Goal: Information Seeking & Learning: Check status

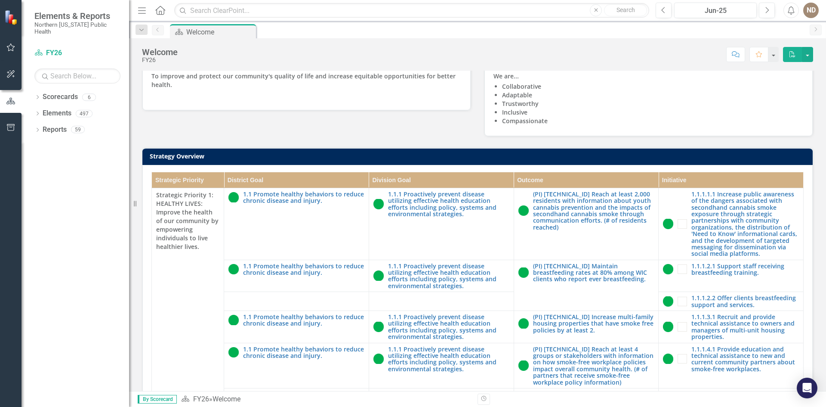
scroll to position [172, 0]
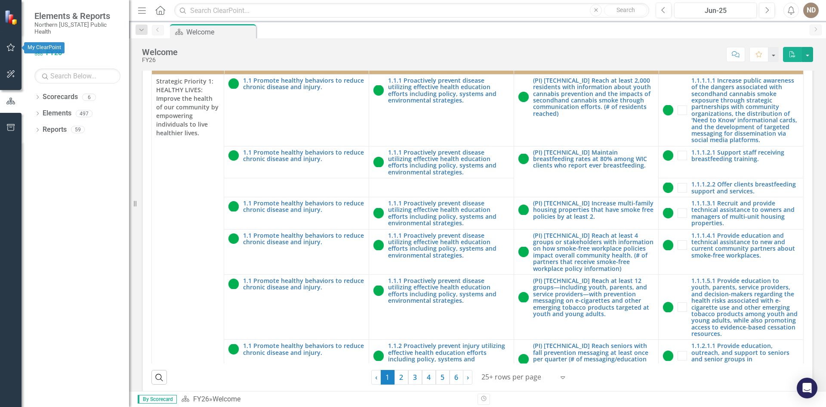
click at [12, 49] on icon "button" at bounding box center [10, 47] width 9 height 7
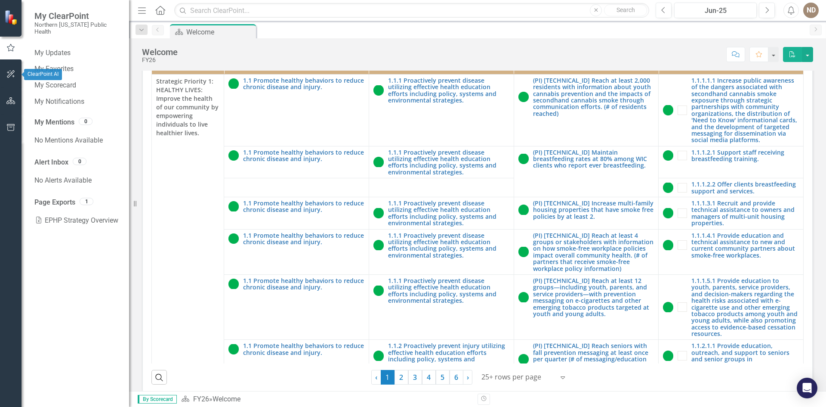
click at [10, 76] on icon "button" at bounding box center [10, 74] width 9 height 7
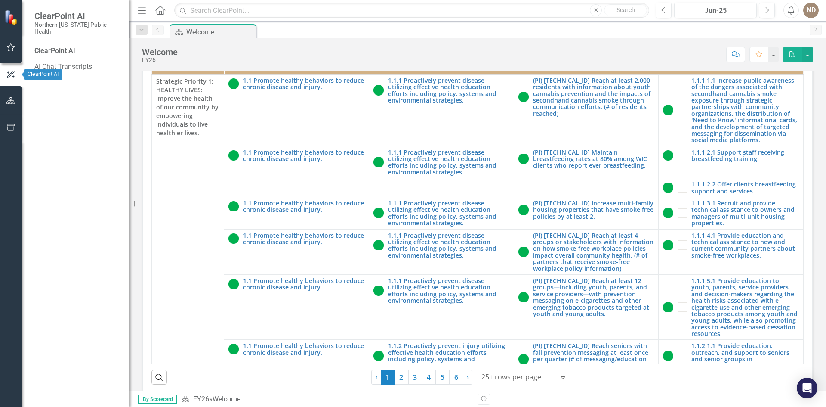
click at [10, 103] on icon "button" at bounding box center [10, 100] width 9 height 7
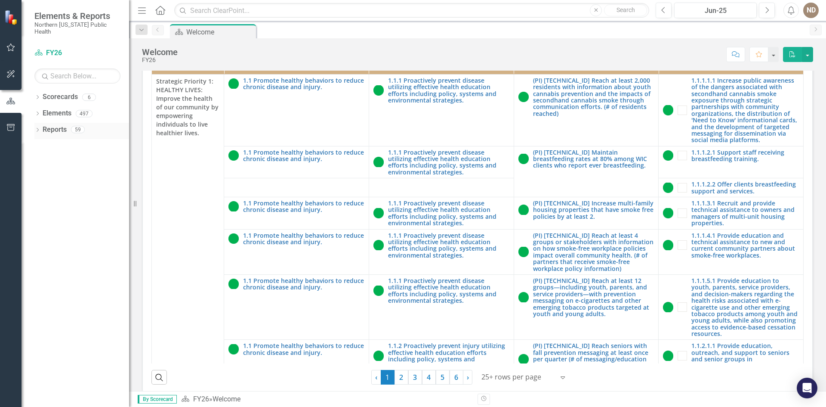
click at [37, 123] on div "Dropdown Reports 59" at bounding box center [81, 131] width 95 height 16
click at [92, 123] on div "Reports 59" at bounding box center [86, 131] width 86 height 16
click at [39, 128] on icon "Dropdown" at bounding box center [37, 130] width 6 height 5
click at [42, 206] on icon "Dropdown" at bounding box center [41, 208] width 6 height 5
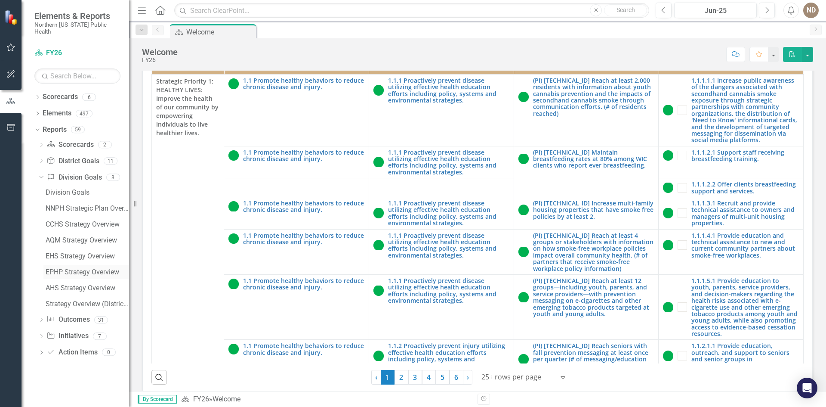
click at [74, 268] on div "EPHP Strategy Overview" at bounding box center [87, 272] width 83 height 8
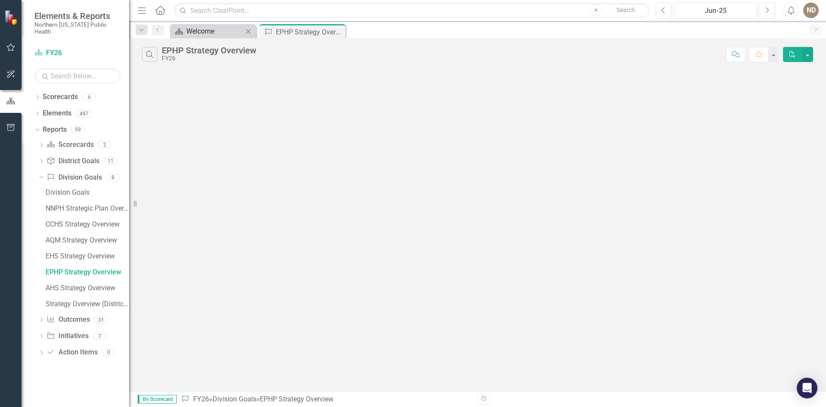
click at [205, 29] on div "Welcome" at bounding box center [214, 31] width 57 height 11
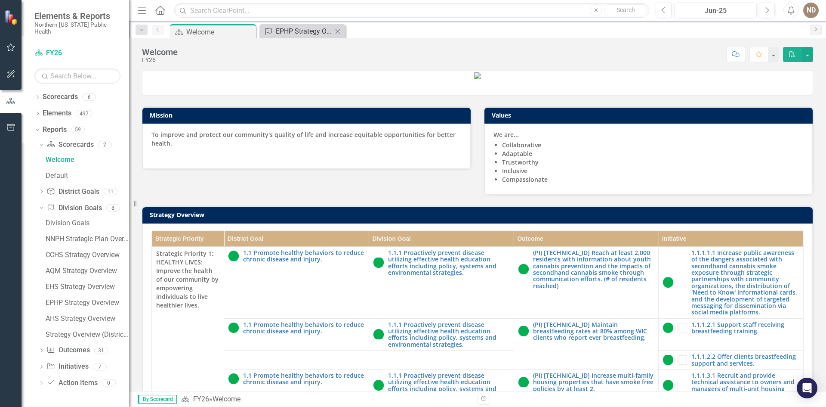
click at [293, 31] on div "EPHP Strategy Overview" at bounding box center [304, 31] width 57 height 11
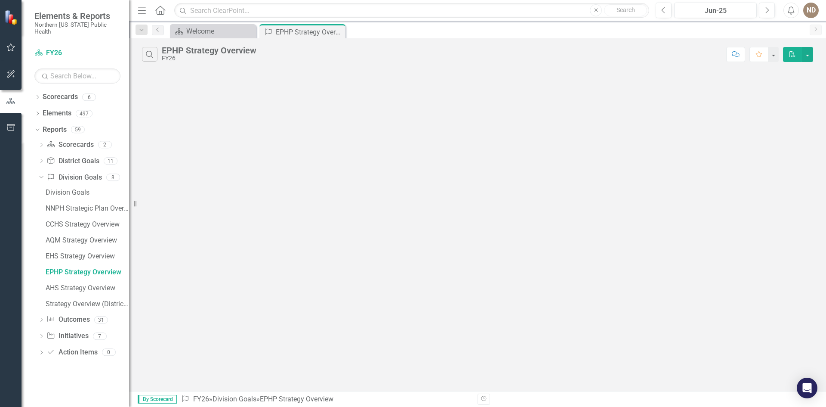
click at [41, 318] on icon "Dropdown" at bounding box center [41, 320] width 6 height 5
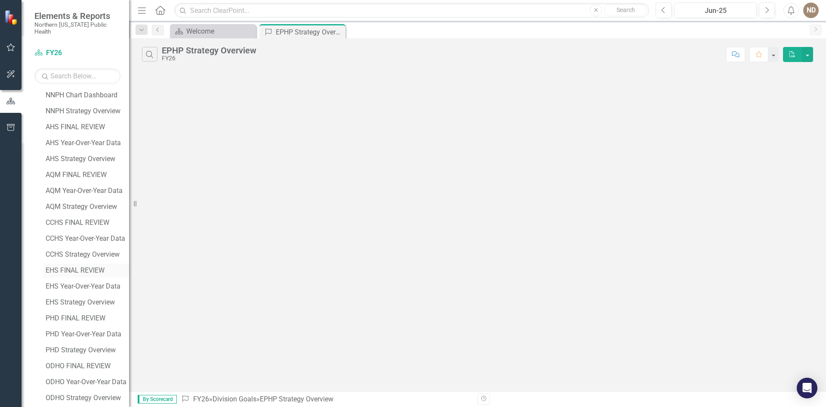
scroll to position [172, 0]
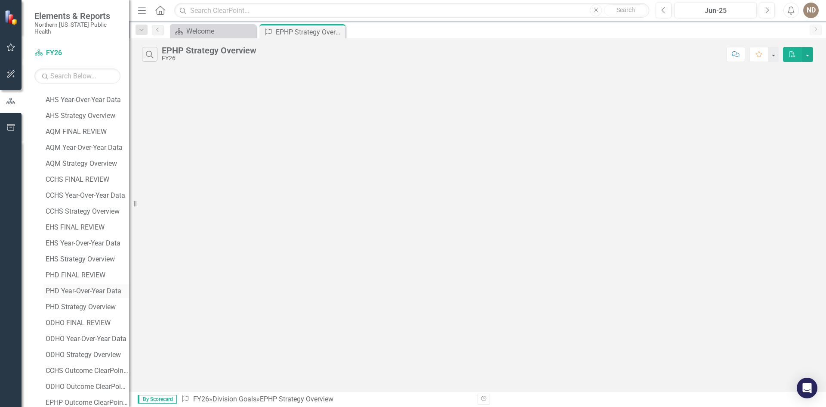
click at [84, 287] on div "PHD Year-Over-Year Data" at bounding box center [87, 291] width 83 height 8
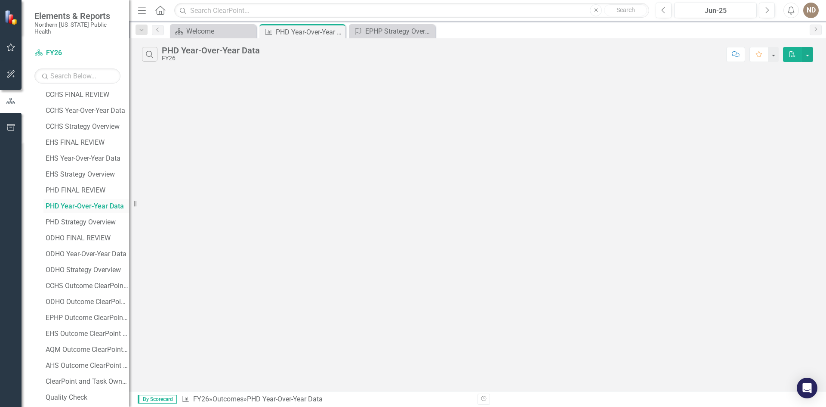
scroll to position [271, 0]
click at [78, 315] on div "EHS Outcome ClearPoint and Task Owners" at bounding box center [87, 319] width 83 height 8
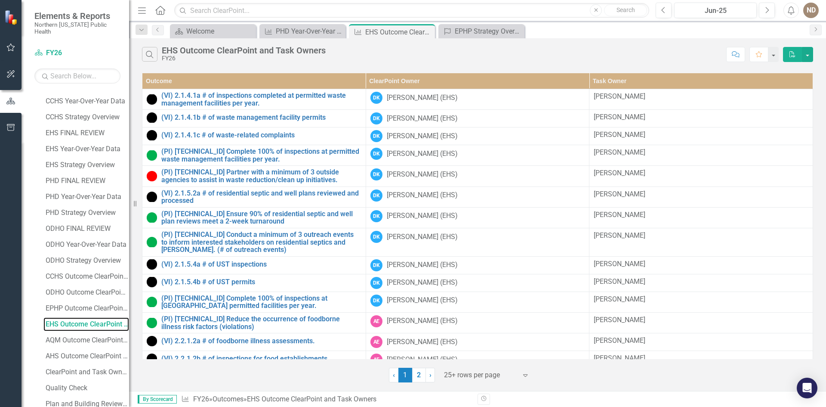
scroll to position [270, 0]
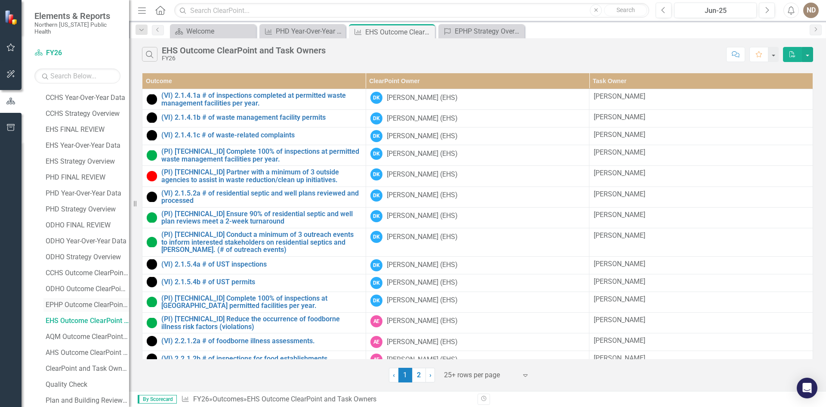
click at [71, 301] on div "EPHP Outcome ClearPoint and Task Owners" at bounding box center [87, 305] width 83 height 8
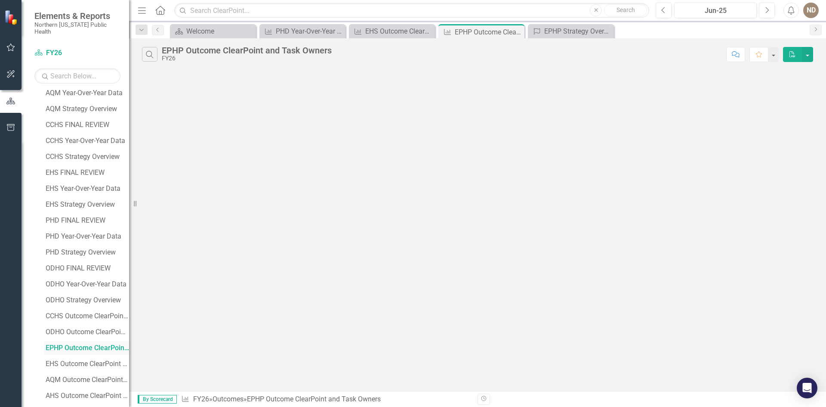
scroll to position [168, 0]
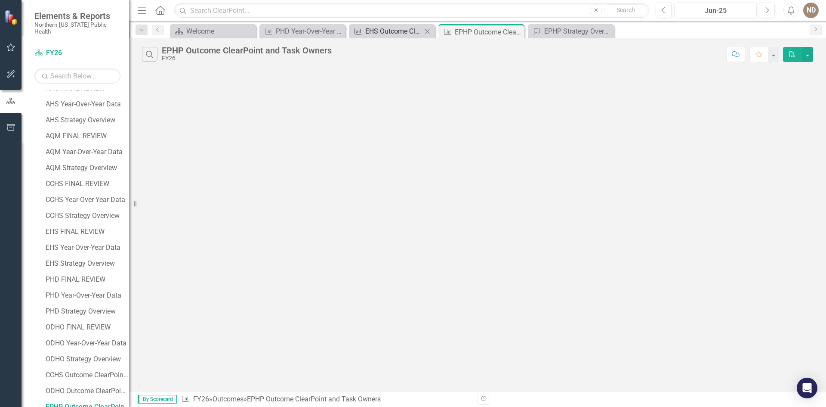
click at [398, 30] on div "EHS Outcome ClearPoint and Task Owners" at bounding box center [393, 31] width 57 height 11
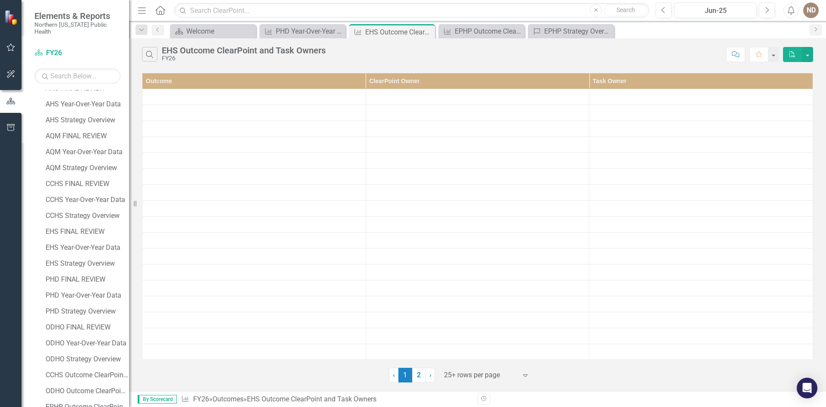
scroll to position [184, 0]
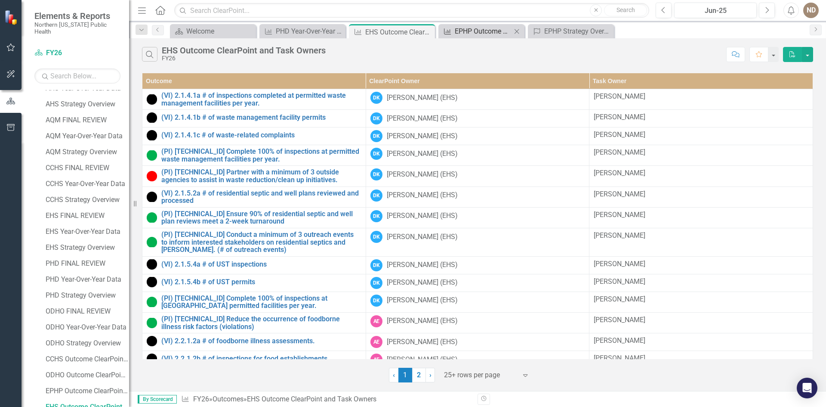
click at [472, 31] on div "EPHP Outcome ClearPoint and Task Owners" at bounding box center [483, 31] width 57 height 11
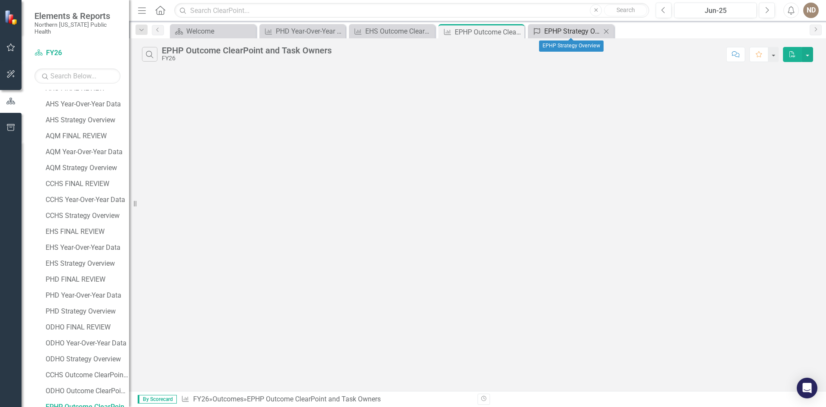
click at [566, 30] on div "EPHP Strategy Overview" at bounding box center [572, 31] width 57 height 11
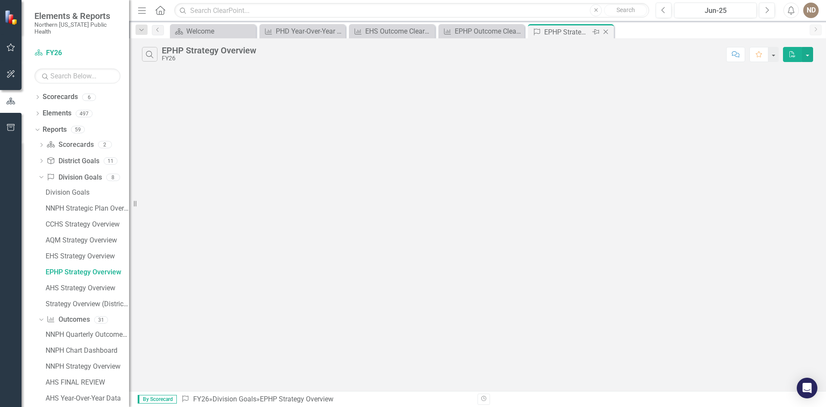
click at [605, 32] on icon "Close" at bounding box center [606, 31] width 9 height 7
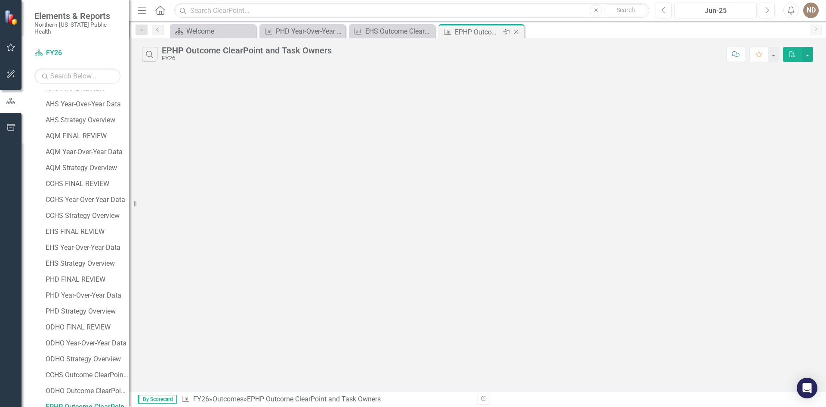
click at [516, 30] on icon "Close" at bounding box center [516, 31] width 9 height 7
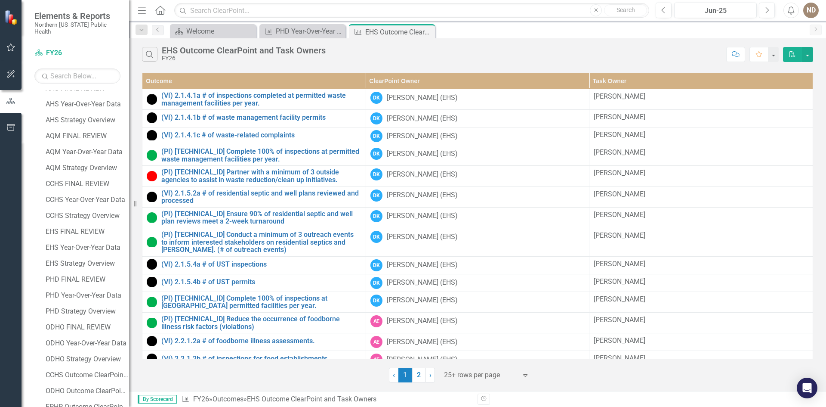
scroll to position [184, 0]
click at [311, 30] on div "PHD Year-Over-Year Data" at bounding box center [304, 31] width 57 height 11
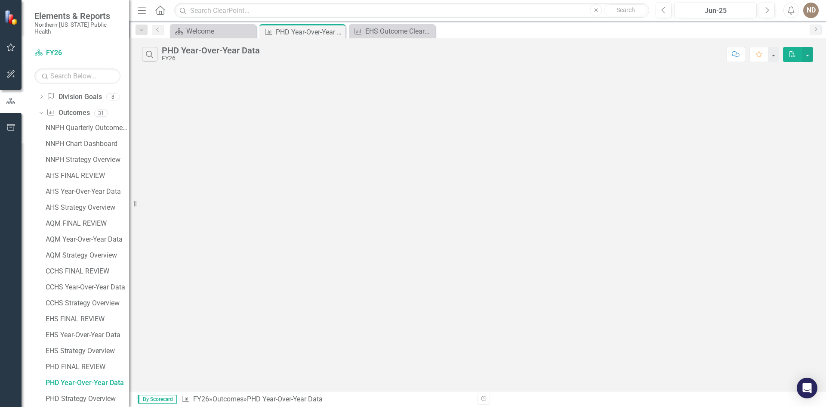
scroll to position [56, 0]
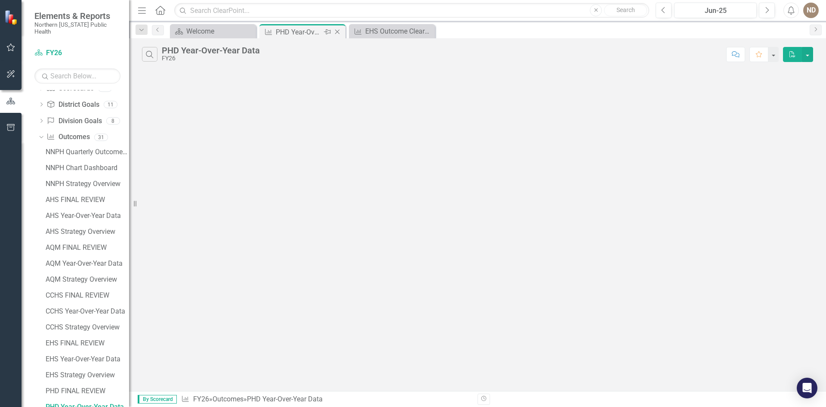
click at [337, 31] on icon "Close" at bounding box center [337, 31] width 9 height 7
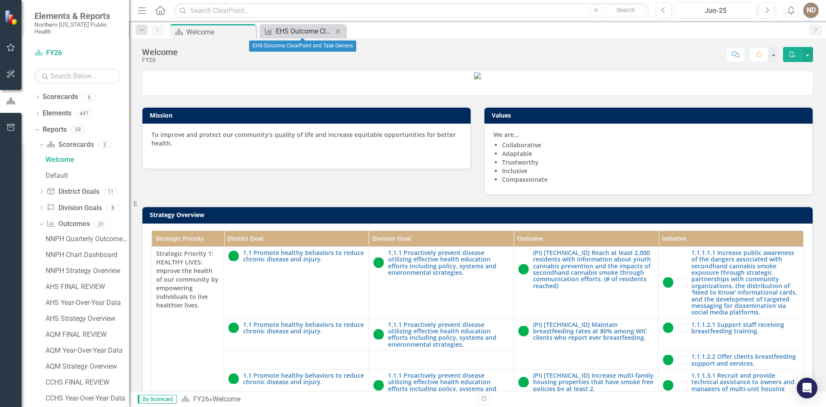
click at [309, 29] on div "EHS Outcome ClearPoint and Task Owners" at bounding box center [304, 31] width 57 height 11
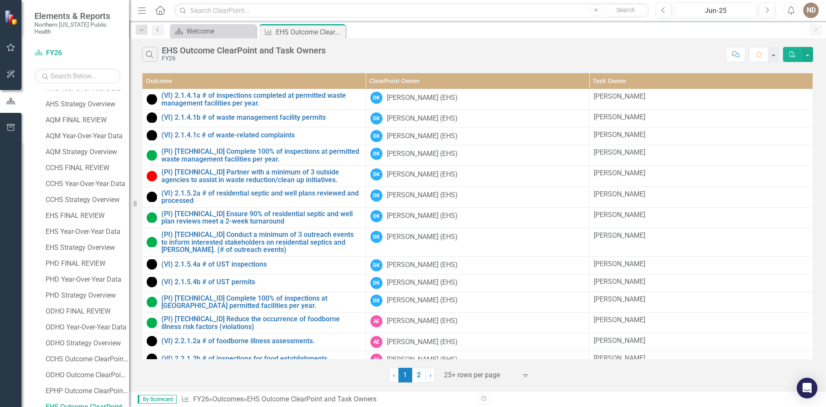
click at [0, 0] on icon "Close" at bounding box center [0, 0] width 0 height 0
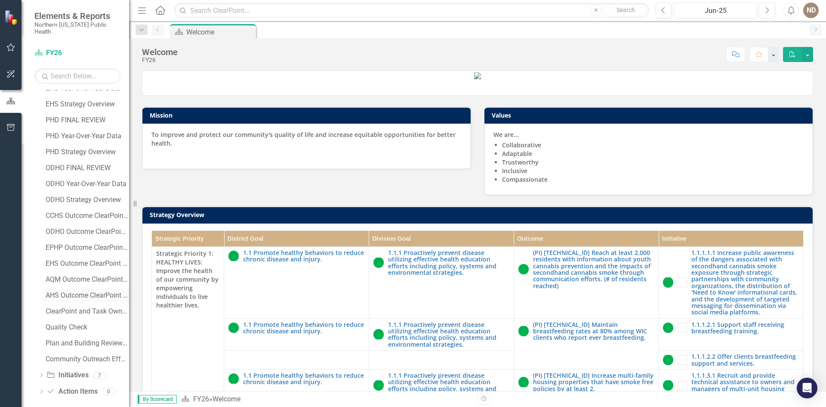
scroll to position [315, 0]
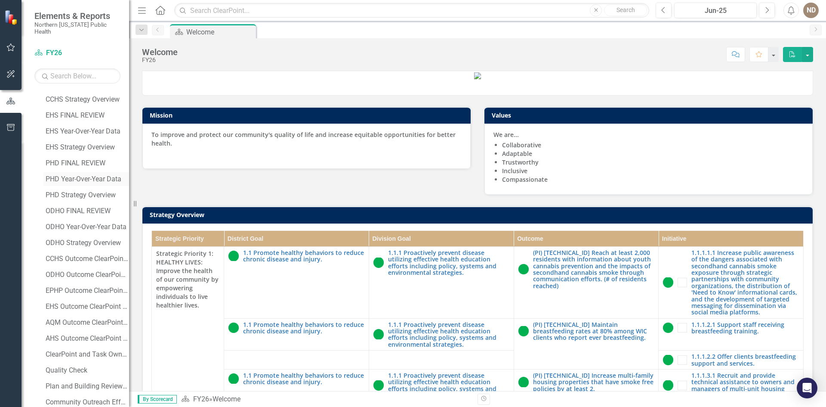
click at [71, 175] on div "PHD Year-Over-Year Data" at bounding box center [87, 179] width 83 height 8
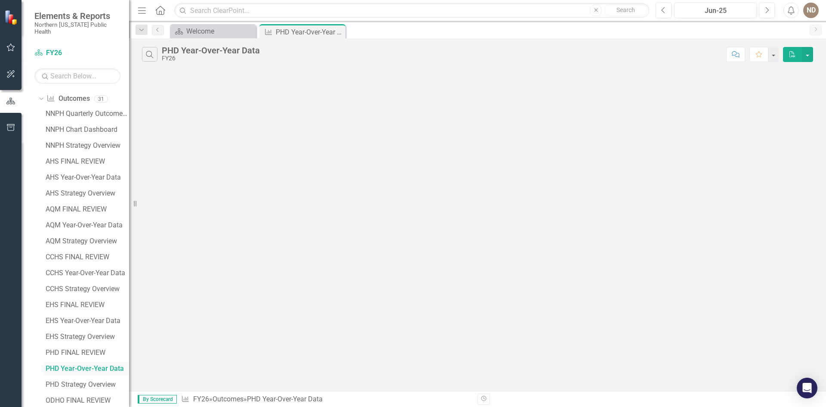
scroll to position [56, 0]
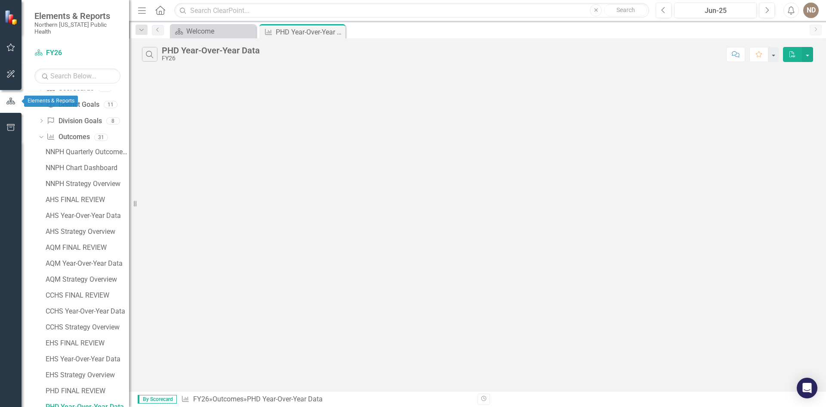
click at [8, 107] on button "button" at bounding box center [11, 101] width 22 height 14
click at [11, 101] on icon "button" at bounding box center [10, 101] width 9 height 6
click at [7, 46] on icon "button" at bounding box center [10, 47] width 9 height 7
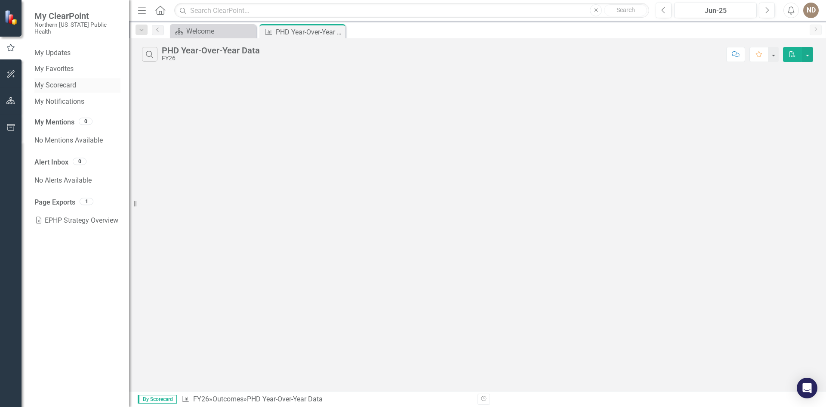
click at [45, 80] on link "My Scorecard" at bounding box center [77, 85] width 86 height 10
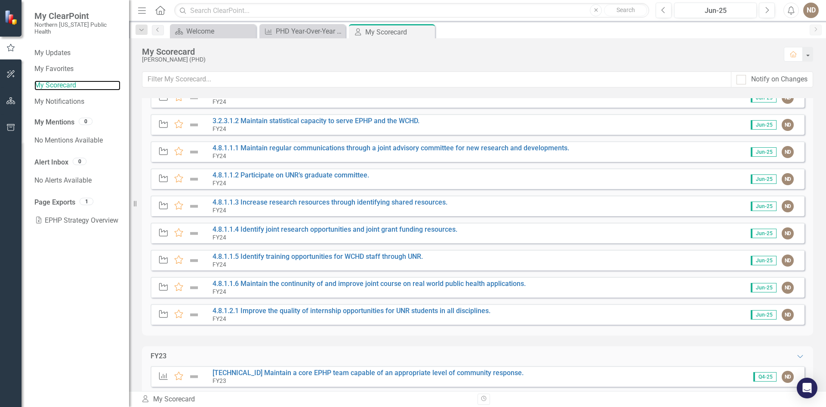
scroll to position [1420, 0]
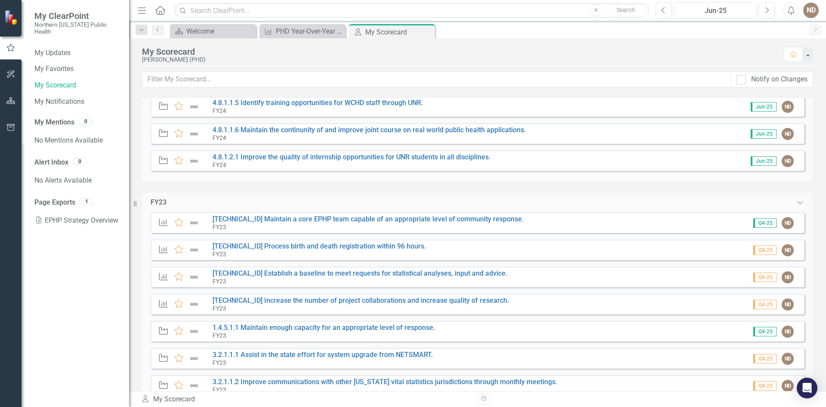
drag, startPoint x: 426, startPoint y: 32, endPoint x: 358, endPoint y: 28, distance: 68.5
click at [0, 0] on icon "Close" at bounding box center [0, 0] width 0 height 0
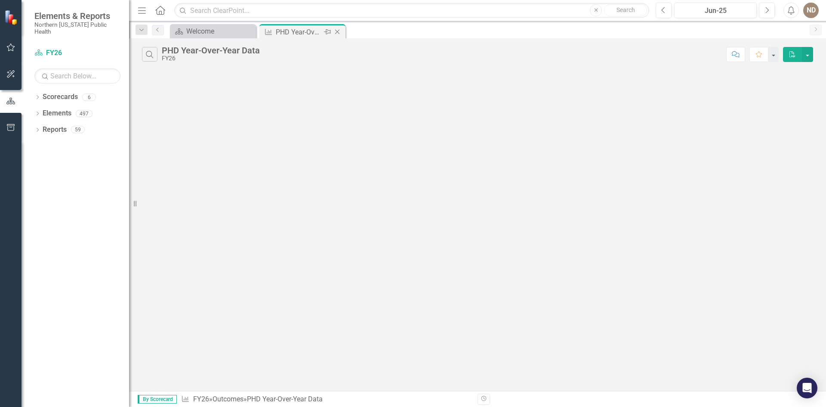
click at [340, 29] on icon "Close" at bounding box center [337, 31] width 9 height 7
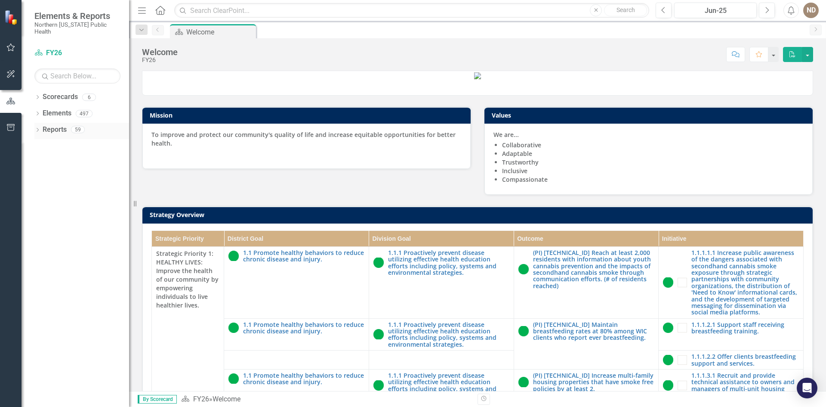
click at [47, 125] on link "Reports" at bounding box center [55, 130] width 24 height 10
click at [37, 128] on icon "Dropdown" at bounding box center [37, 130] width 6 height 5
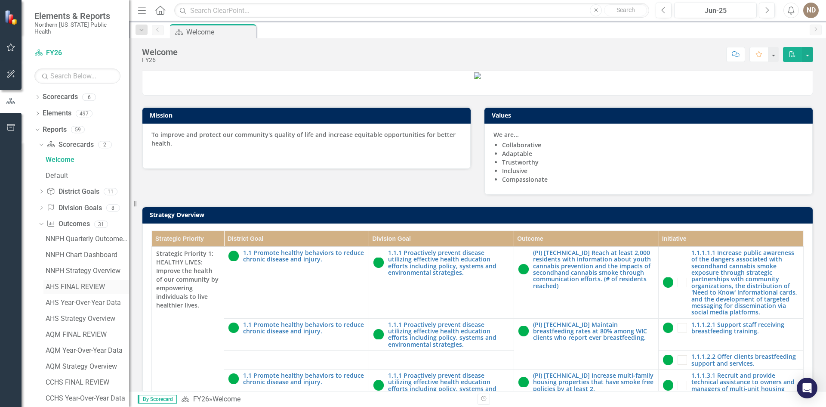
click at [69, 284] on link "AHS FINAL REVIEW" at bounding box center [86, 287] width 86 height 14
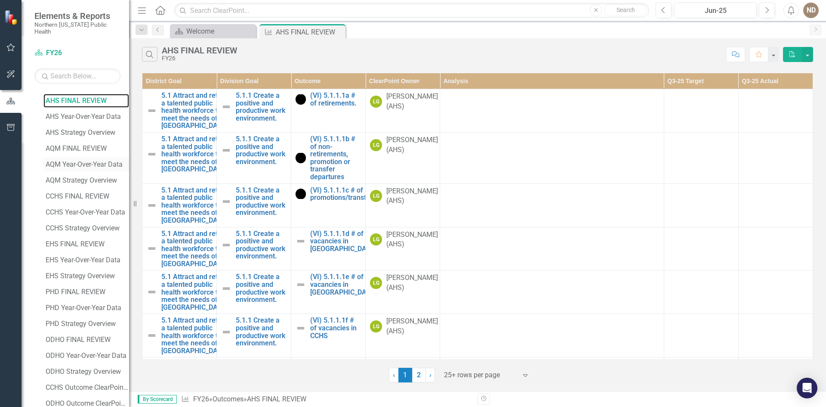
scroll to position [172, 0]
click at [75, 271] on div "PHD FINAL REVIEW" at bounding box center [87, 275] width 83 height 8
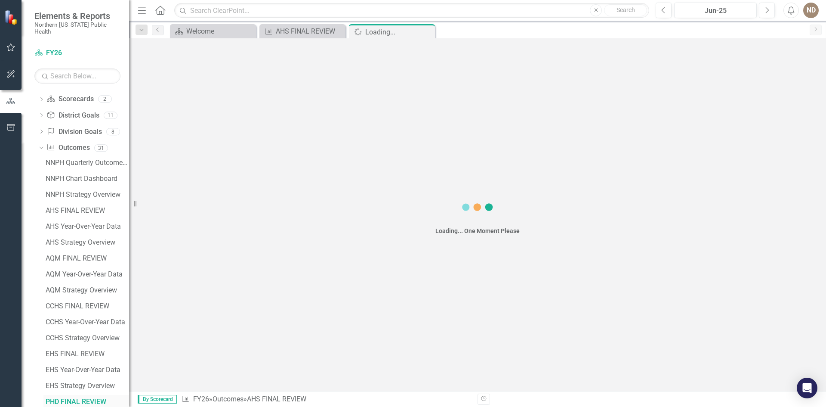
scroll to position [40, 0]
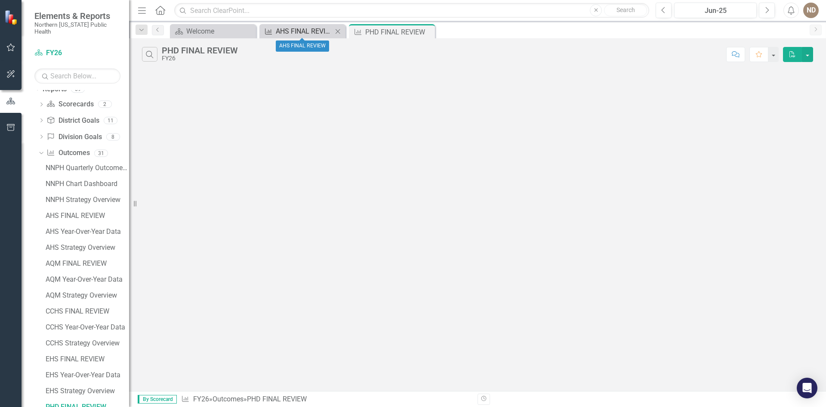
click at [299, 34] on div "AHS FINAL REVIEW" at bounding box center [304, 31] width 57 height 11
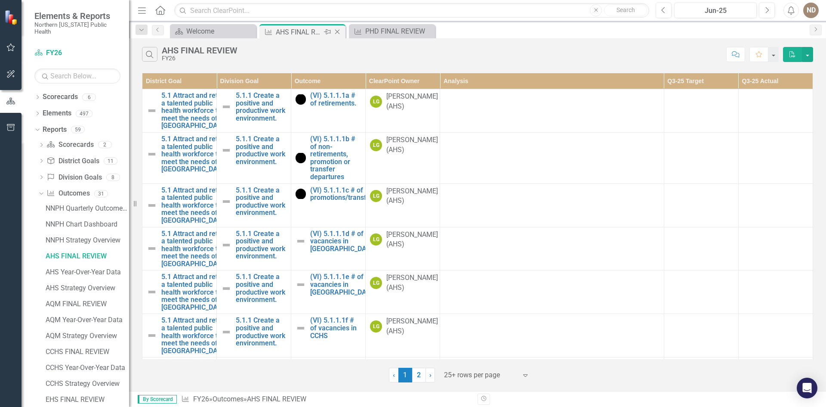
click at [336, 31] on icon "Close" at bounding box center [337, 31] width 9 height 7
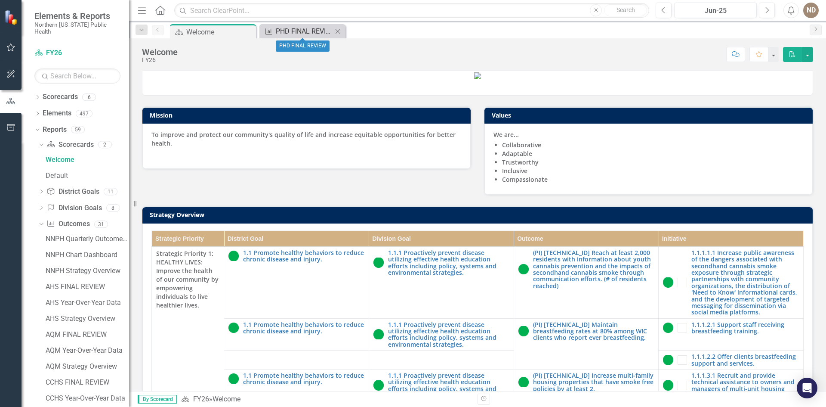
click at [288, 32] on div "PHD FINAL REVIEW" at bounding box center [304, 31] width 57 height 11
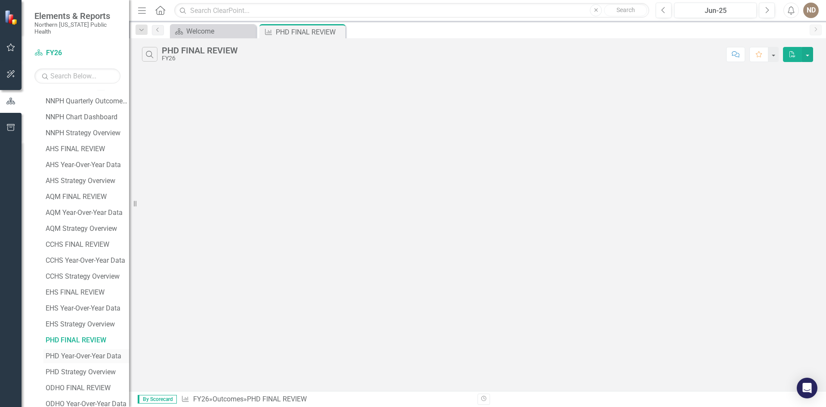
scroll to position [126, 0]
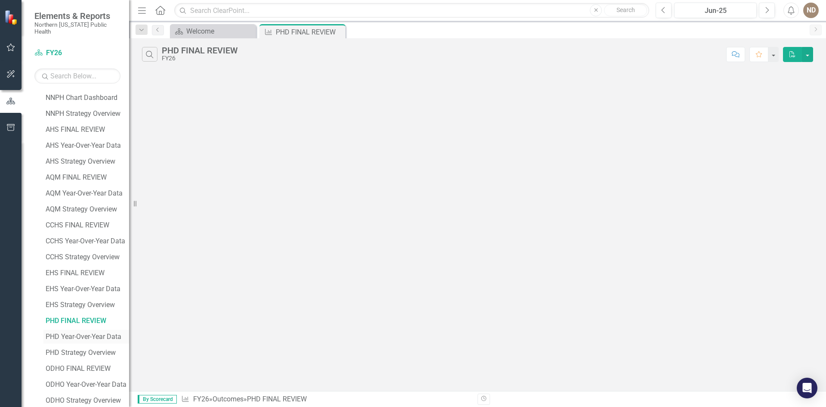
click at [80, 333] on div "PHD Year-Over-Year Data" at bounding box center [87, 337] width 83 height 8
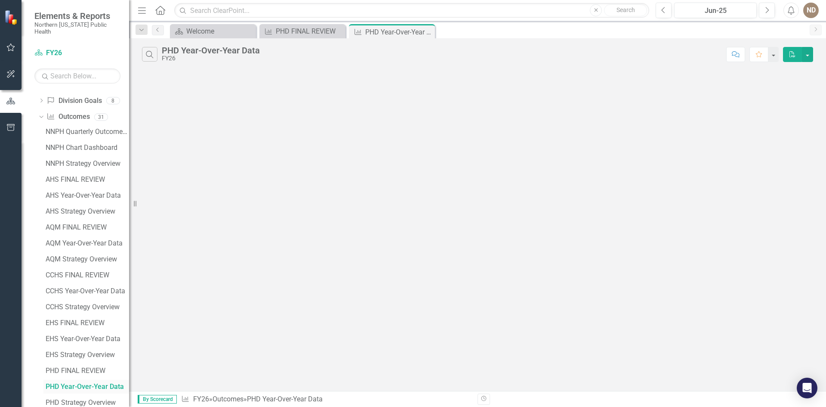
scroll to position [56, 0]
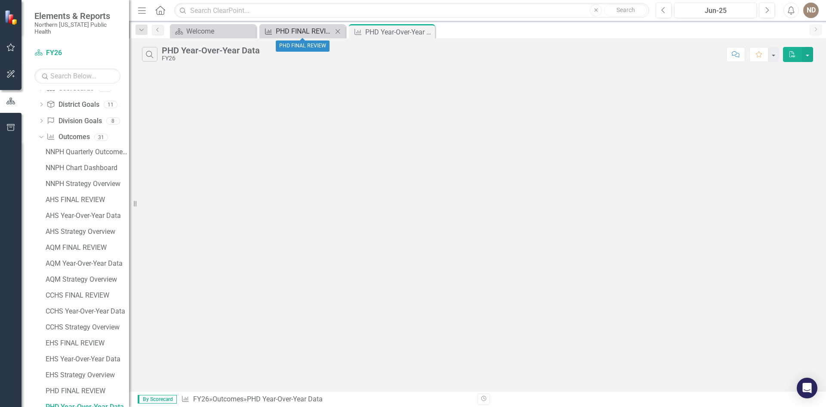
click at [302, 31] on div "PHD FINAL REVIEW" at bounding box center [304, 31] width 57 height 11
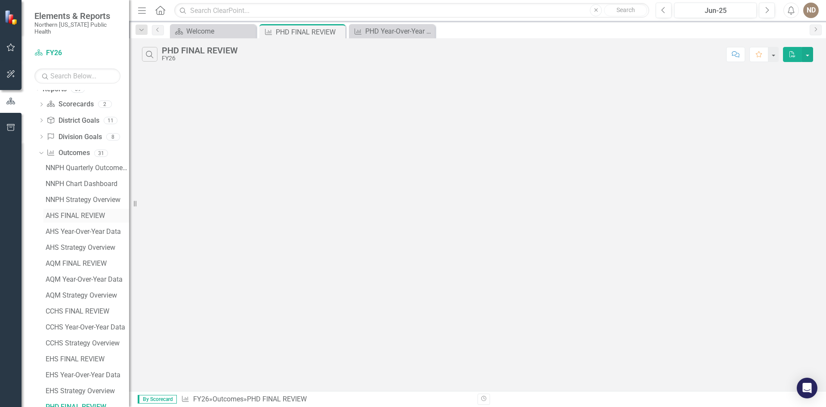
click at [77, 212] on div "AHS FINAL REVIEW" at bounding box center [87, 216] width 83 height 8
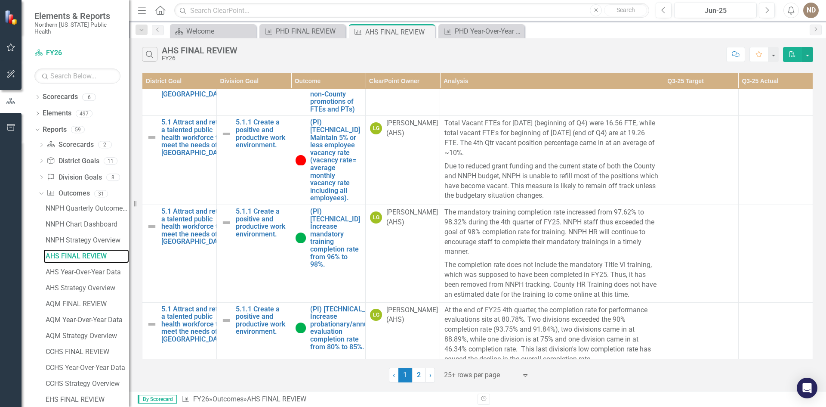
scroll to position [645, 0]
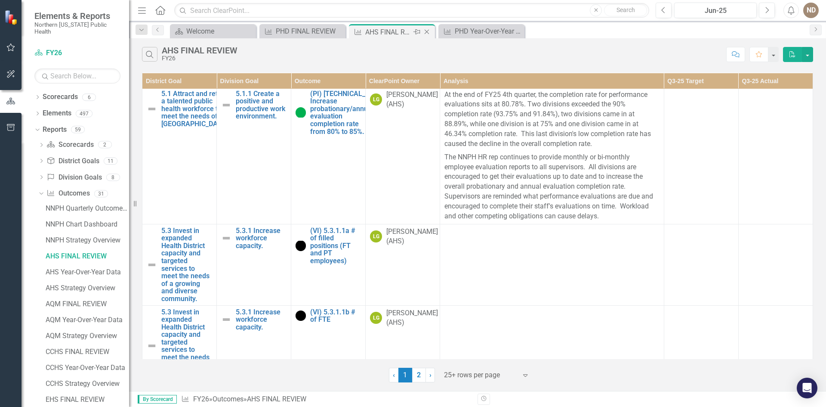
click at [428, 32] on icon "Close" at bounding box center [427, 31] width 9 height 7
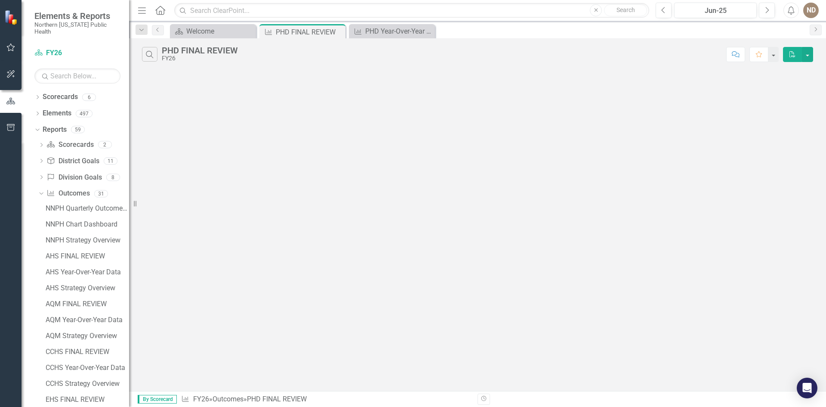
scroll to position [40, 0]
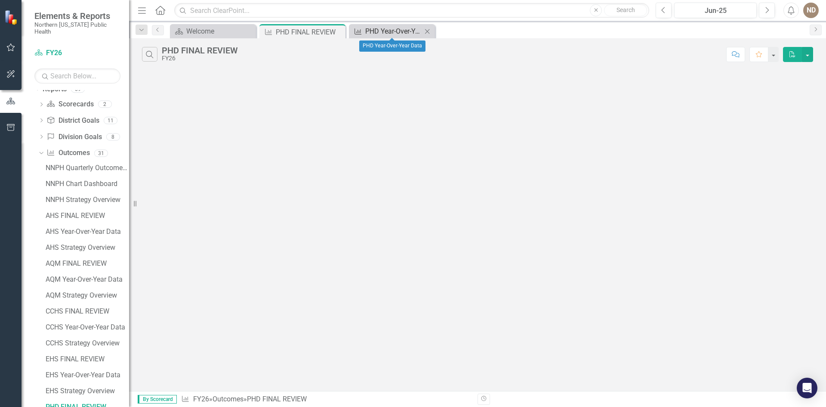
click at [379, 29] on div "PHD Year-Over-Year Data" at bounding box center [393, 31] width 57 height 11
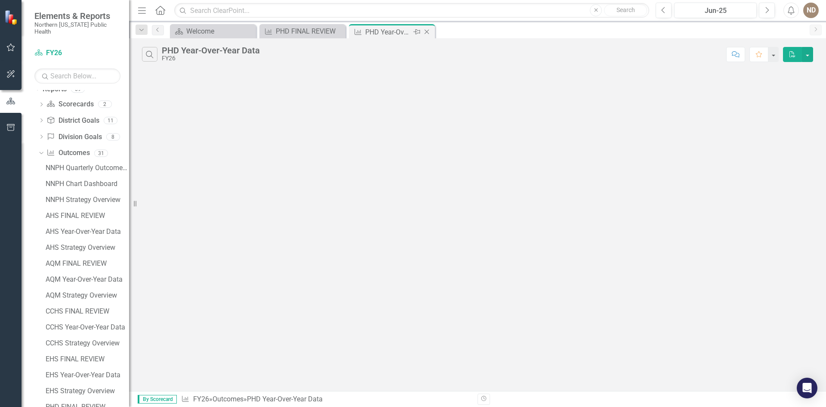
scroll to position [56, 0]
click at [428, 31] on icon "Close" at bounding box center [427, 31] width 9 height 7
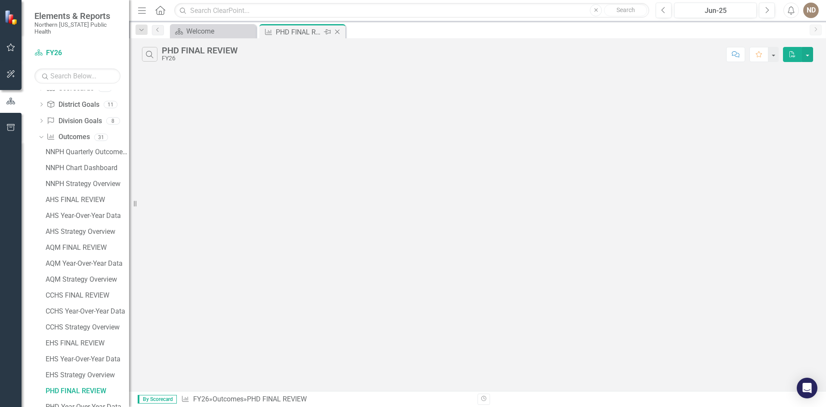
scroll to position [40, 0]
click at [316, 30] on div "PHD FINAL REVIEW" at bounding box center [299, 32] width 46 height 11
click at [338, 34] on icon "Close" at bounding box center [337, 31] width 9 height 7
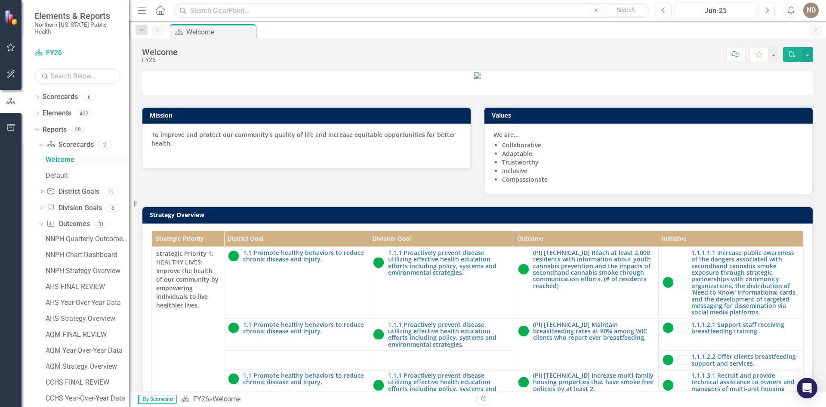
click at [54, 156] on div "Welcome" at bounding box center [87, 160] width 83 height 8
click at [8, 98] on icon "button" at bounding box center [10, 101] width 9 height 8
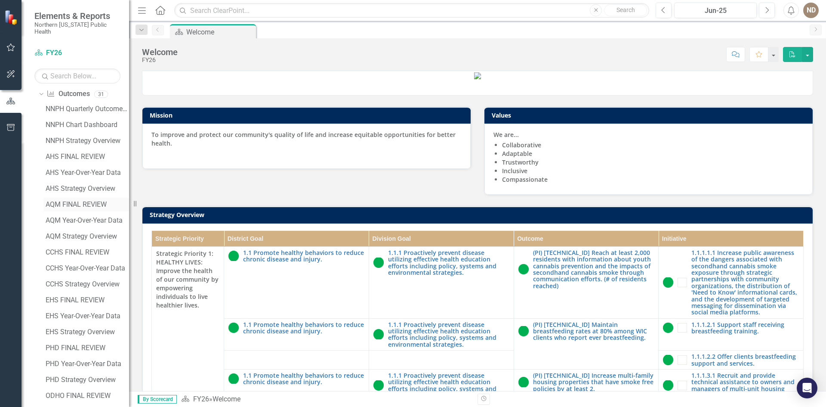
scroll to position [172, 0]
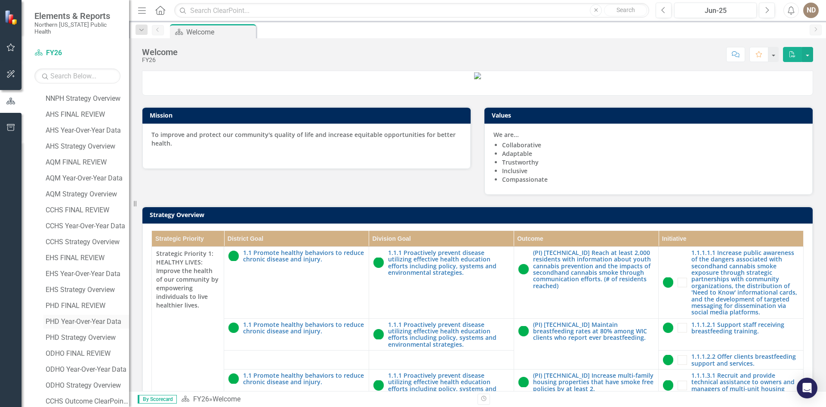
click at [74, 315] on link "PHD Year-Over-Year Data" at bounding box center [86, 322] width 86 height 14
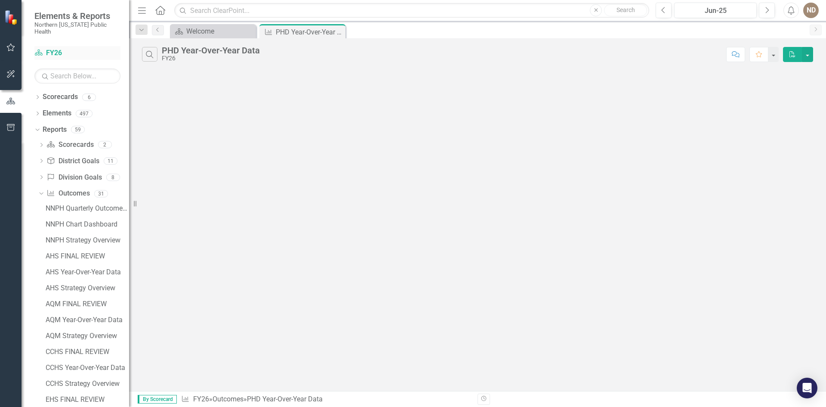
click at [46, 48] on link "Scorecard FY26" at bounding box center [77, 53] width 86 height 10
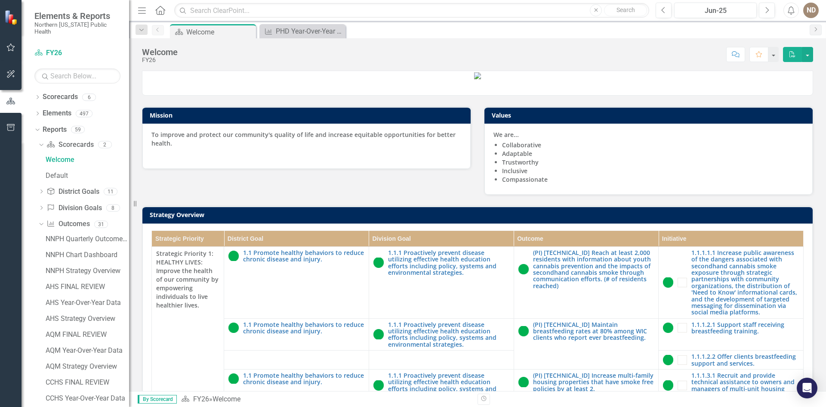
click at [0, 0] on icon "Close" at bounding box center [0, 0] width 0 height 0
click at [61, 95] on link "Scorecards" at bounding box center [60, 97] width 35 height 10
click at [37, 96] on icon "Dropdown" at bounding box center [37, 98] width 6 height 5
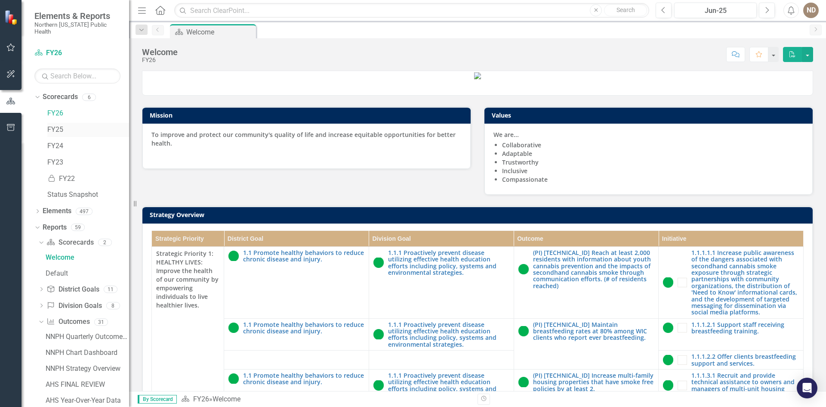
click at [62, 125] on link "FY25" at bounding box center [88, 130] width 82 height 10
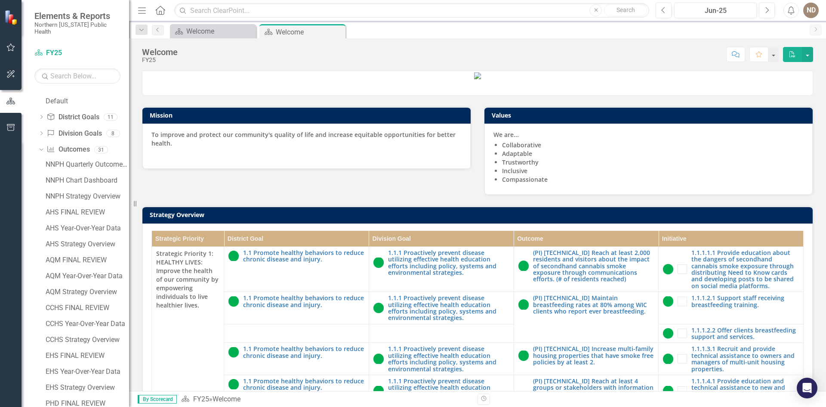
scroll to position [344, 0]
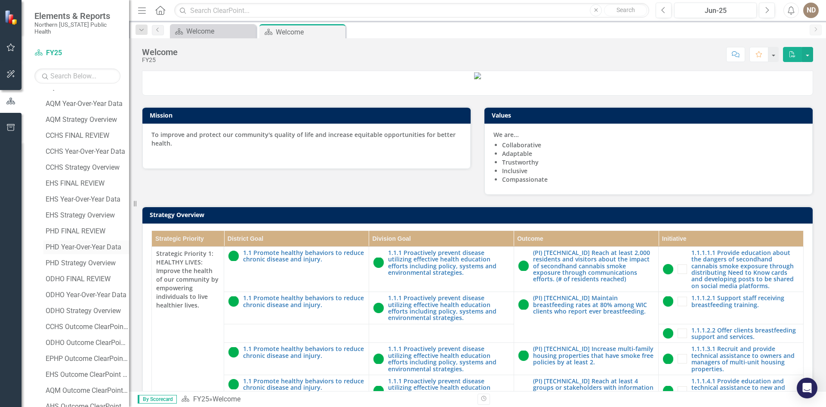
click at [57, 243] on div "PHD Year-Over-Year Data" at bounding box center [87, 247] width 83 height 8
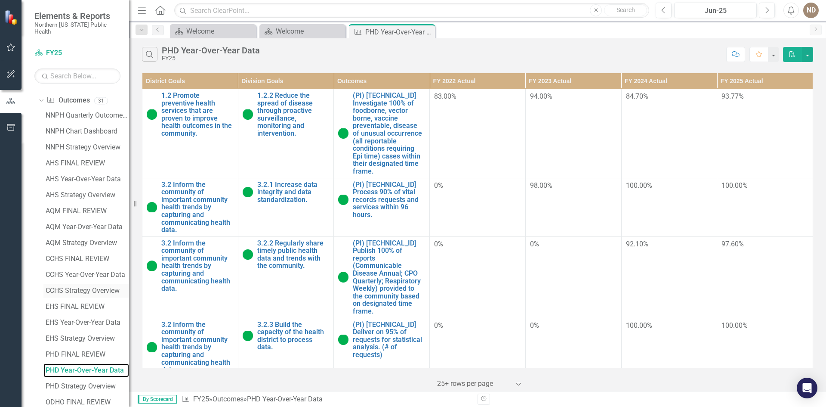
scroll to position [240, 0]
click at [73, 301] on div "PHD FINAL REVIEW" at bounding box center [87, 305] width 83 height 8
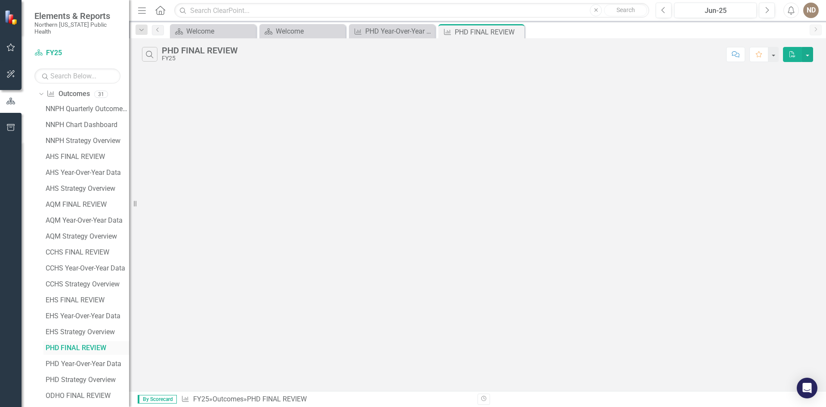
scroll to position [138, 0]
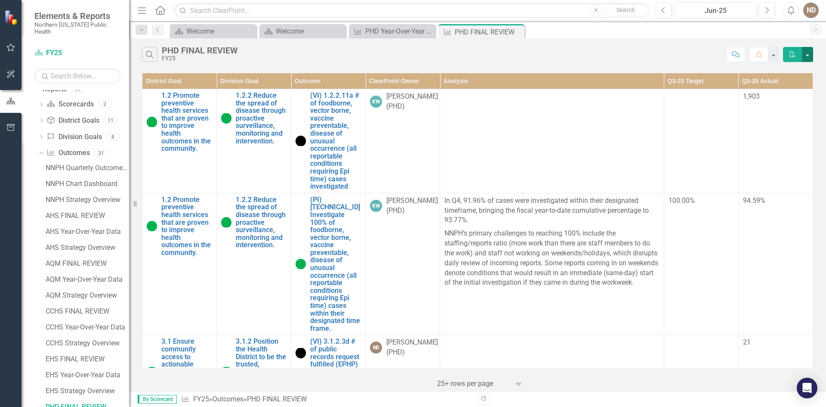
click at [808, 57] on button "button" at bounding box center [807, 54] width 11 height 15
click at [691, 46] on div "Search PHD FINAL REVIEW FY25 Comment Favorite PDF" at bounding box center [477, 52] width 697 height 28
click at [806, 60] on button "button" at bounding box center [807, 54] width 11 height 15
click at [652, 63] on div "Search PHD FINAL REVIEW FY25 Comment Favorite PDF" at bounding box center [477, 52] width 697 height 28
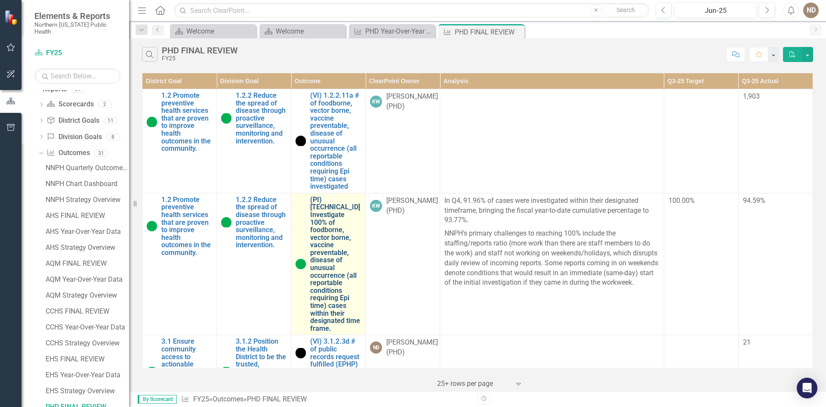
click at [322, 231] on link "(PI) [TECHNICAL_ID] Investigate 100% of foodborne, vector borne, vaccine preven…" at bounding box center [335, 264] width 51 height 136
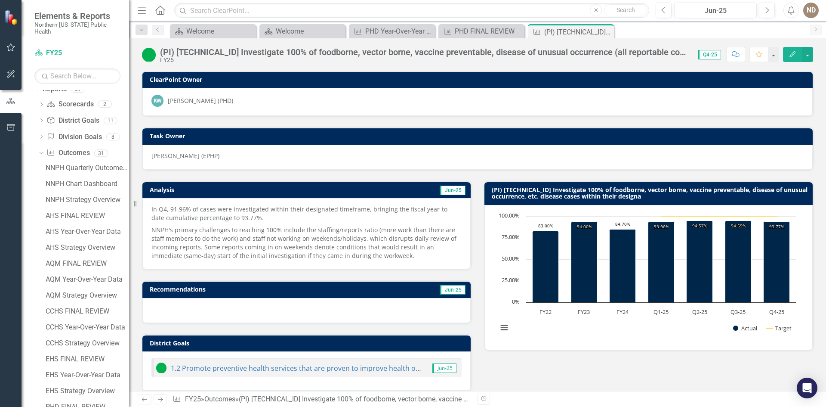
click at [0, 0] on icon "Close" at bounding box center [0, 0] width 0 height 0
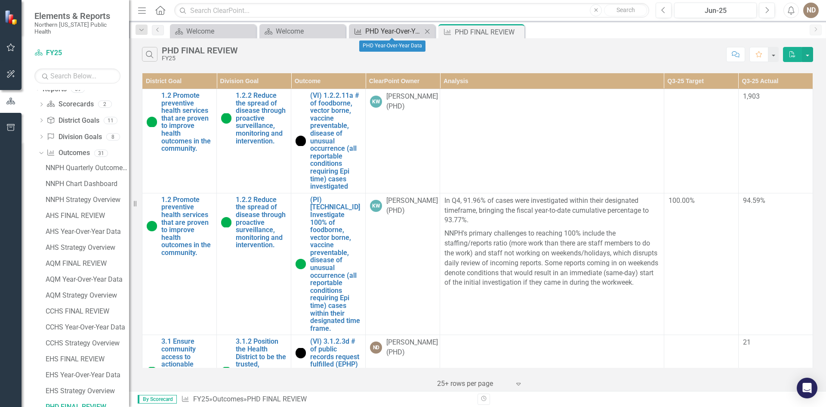
click at [399, 34] on div "PHD Year-Over-Year Data" at bounding box center [393, 31] width 57 height 11
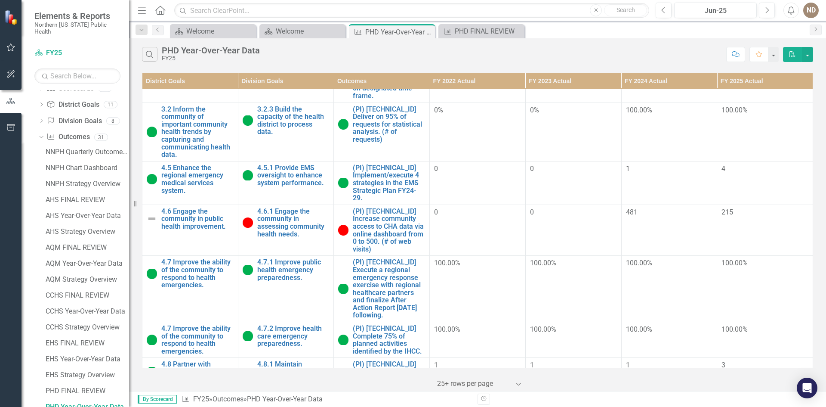
scroll to position [86, 0]
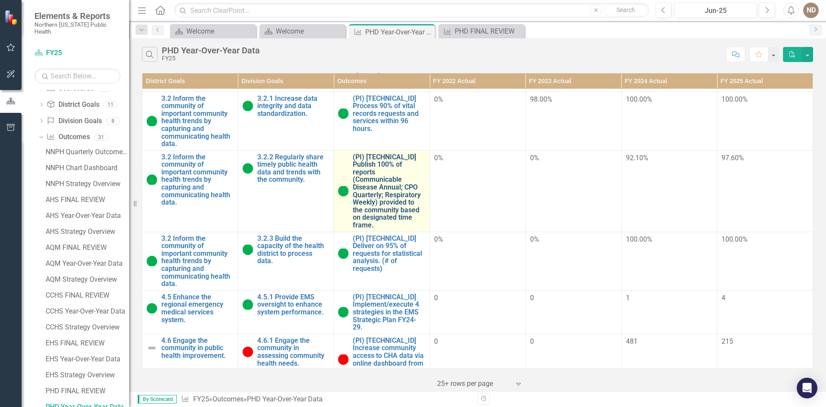
click at [378, 180] on link "(PI) [TECHNICAL_ID] Publish 100% of reports (Communicable Disease Annual; CPO Q…" at bounding box center [389, 191] width 72 height 76
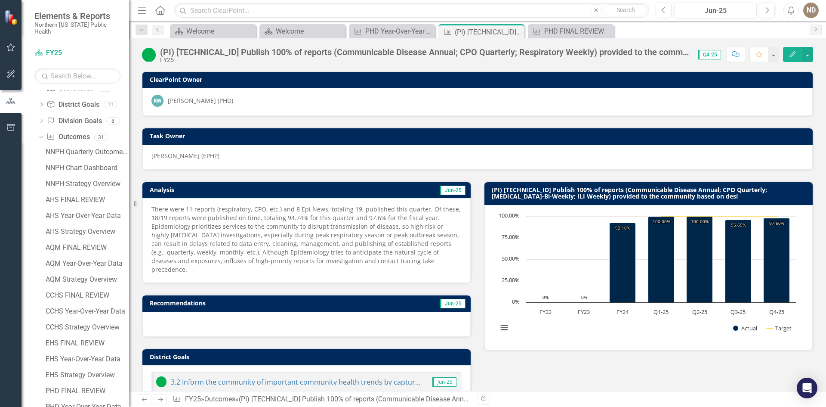
click at [311, 239] on p "There were 11 reports (respiratory, CPO, etc.) and 8 Epi News, totaling 19, pub…" at bounding box center [306, 239] width 310 height 69
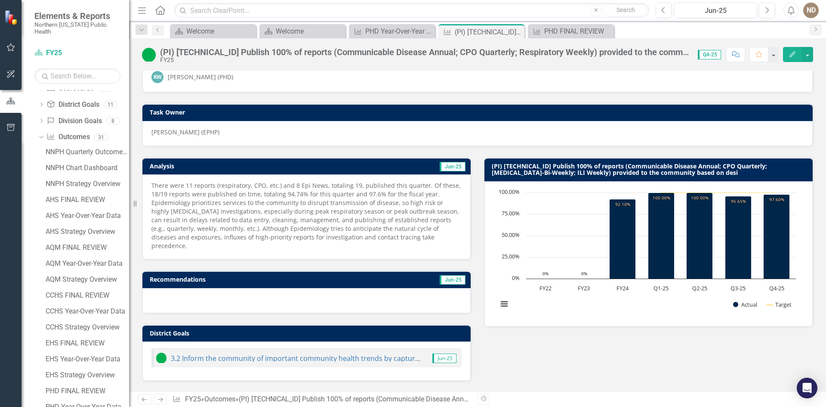
scroll to position [43, 0]
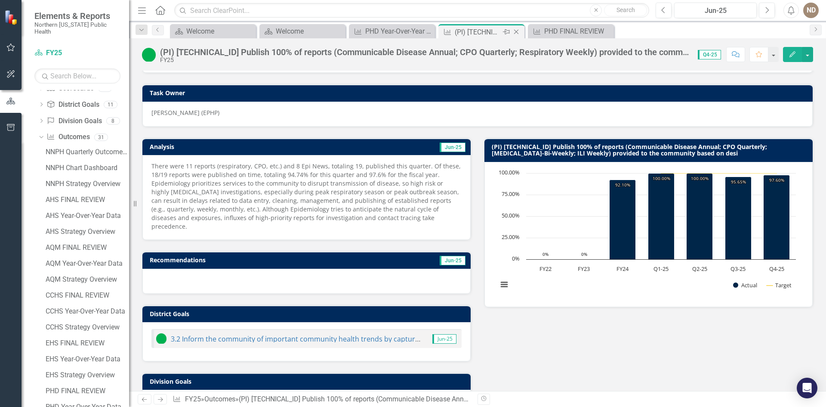
click at [518, 32] on icon "Close" at bounding box center [516, 31] width 9 height 7
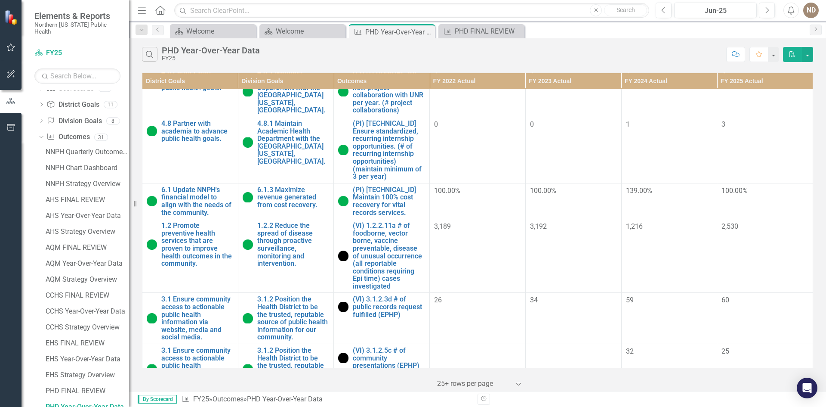
scroll to position [516, 0]
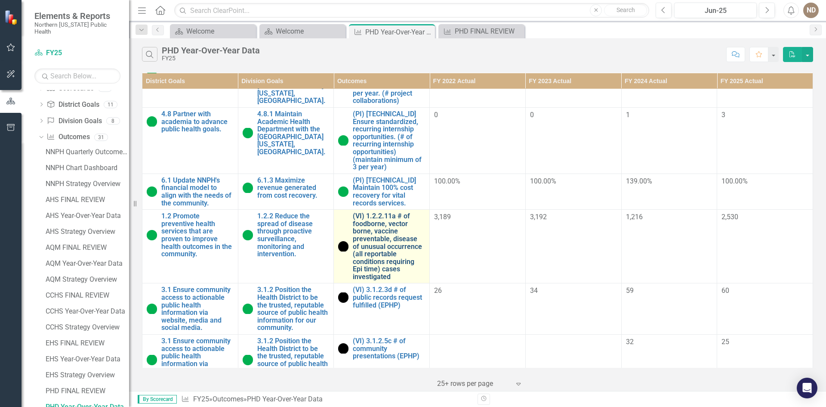
click at [386, 221] on link "(VI) 1.2.2.11a # of foodborne, vector borne, vaccine preventable, disease of un…" at bounding box center [389, 246] width 72 height 68
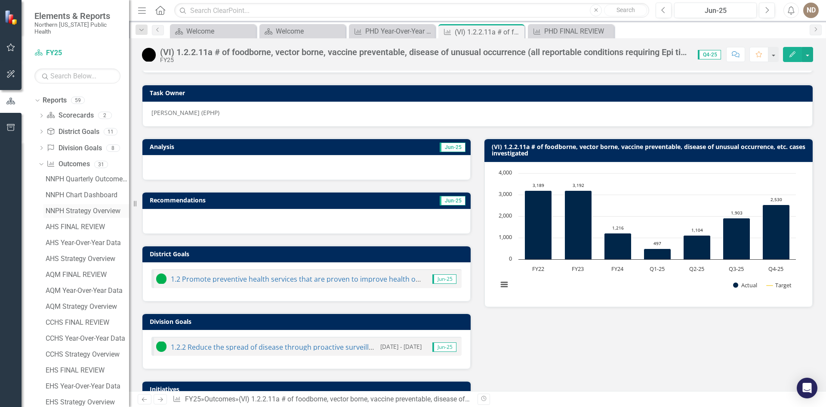
scroll to position [25, 0]
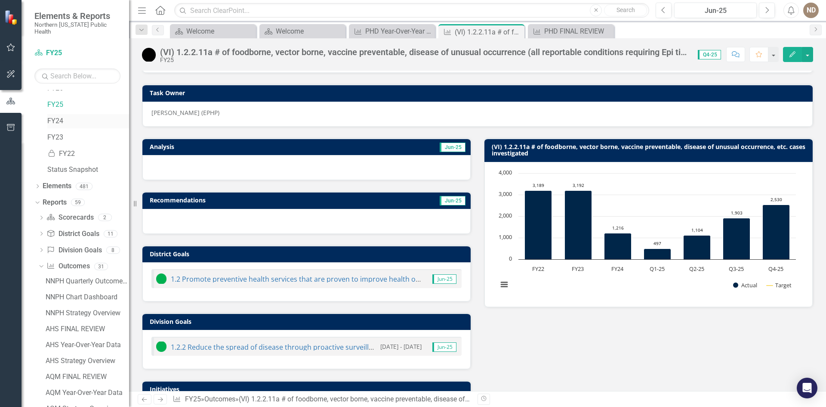
click at [54, 116] on link "FY24" at bounding box center [88, 121] width 82 height 10
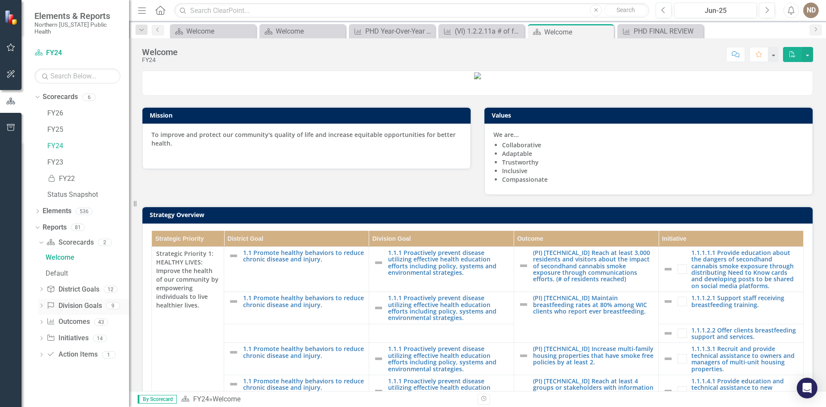
click at [42, 304] on icon "Dropdown" at bounding box center [41, 306] width 6 height 5
click at [41, 271] on icon "Dropdown" at bounding box center [40, 274] width 5 height 6
click at [43, 290] on icon "Dropdown" at bounding box center [41, 292] width 6 height 5
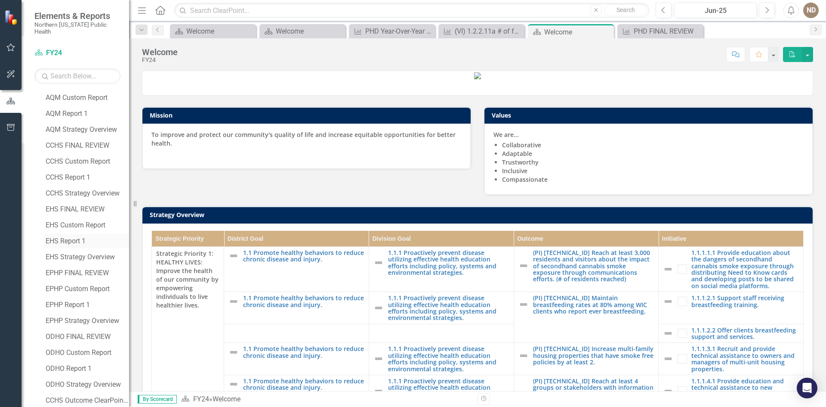
scroll to position [473, 0]
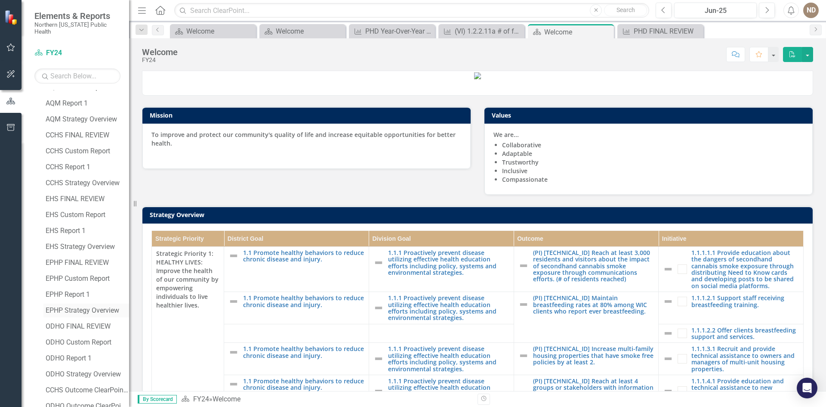
click at [73, 306] on div "EPHP Strategy Overview" at bounding box center [87, 310] width 83 height 8
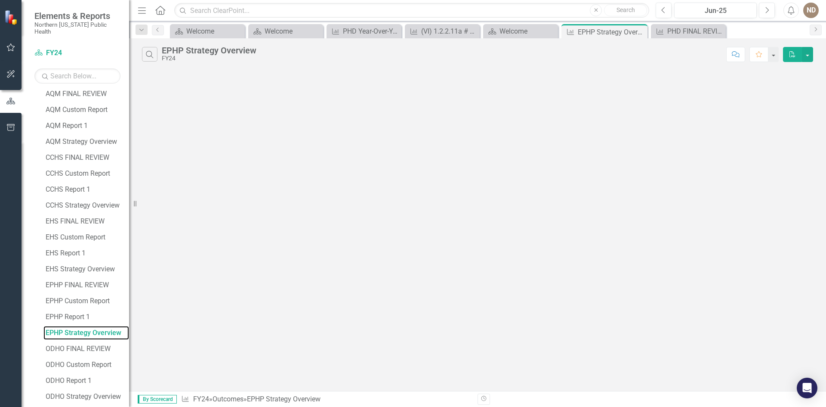
scroll to position [377, 0]
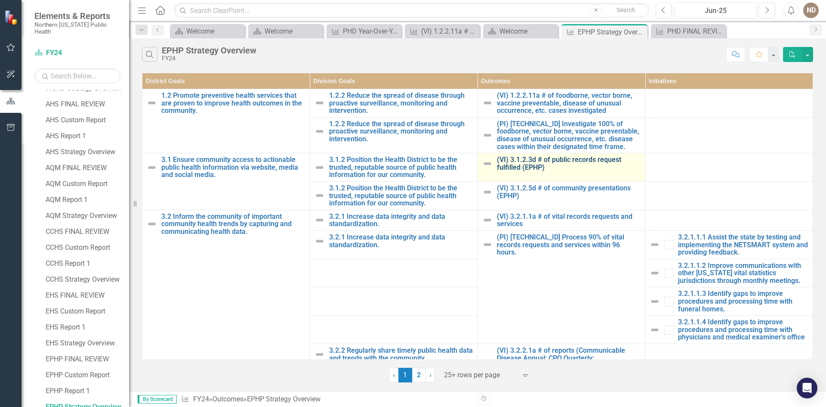
click at [543, 162] on link "(VI) 3.1.2.3d # of public records request fulfilled (EPHP)" at bounding box center [569, 163] width 144 height 15
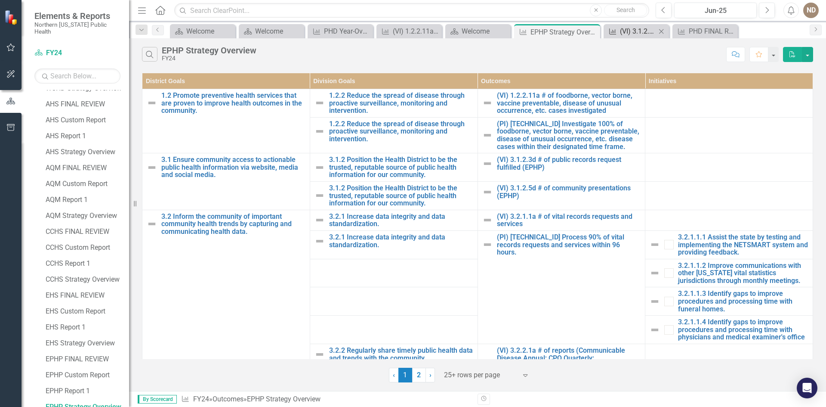
click at [637, 28] on div "(VI) 3.1.2.3d # of public records request fulfilled (EPHP)" at bounding box center [638, 31] width 36 height 11
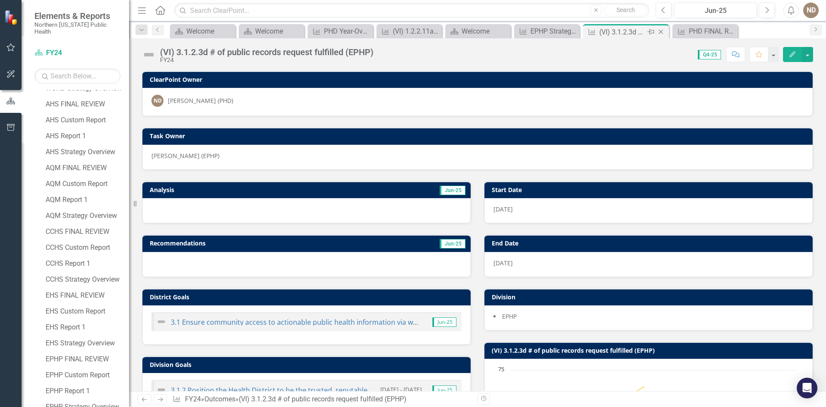
click at [661, 31] on icon "Close" at bounding box center [661, 31] width 9 height 7
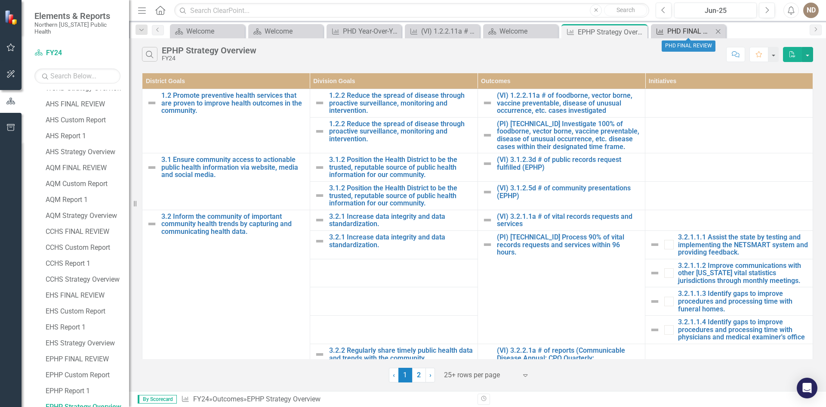
click at [688, 31] on div "PHD FINAL REVIEW" at bounding box center [690, 31] width 46 height 11
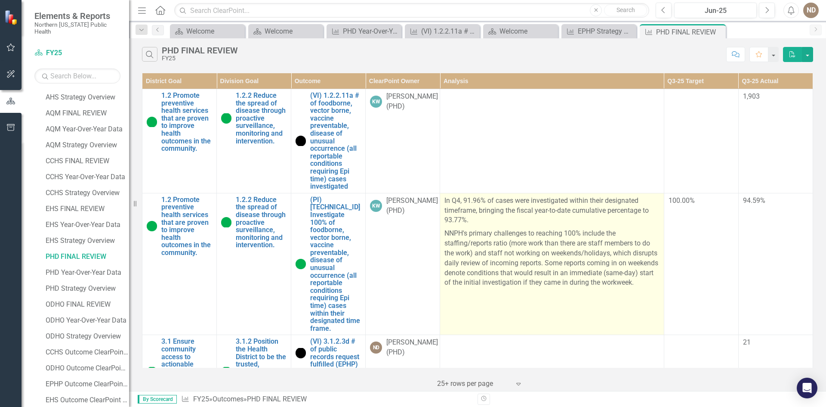
scroll to position [138, 0]
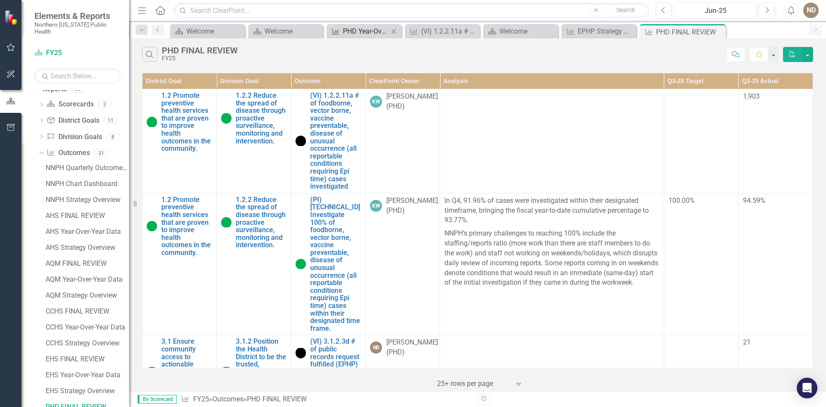
click at [352, 29] on div "PHD Year-Over-Year Data" at bounding box center [366, 31] width 46 height 11
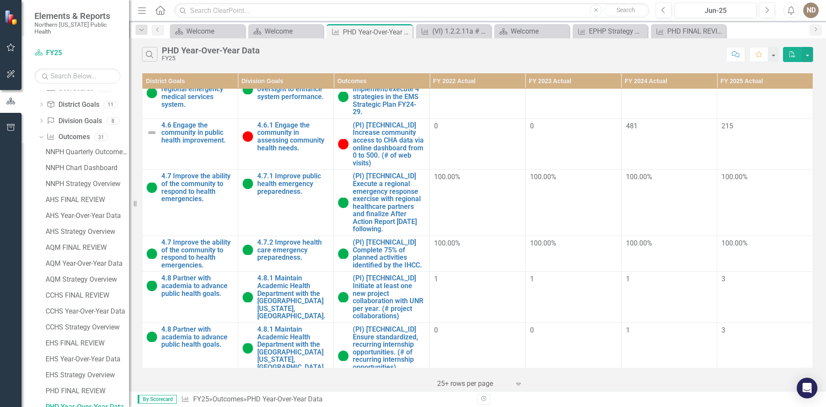
scroll to position [516, 0]
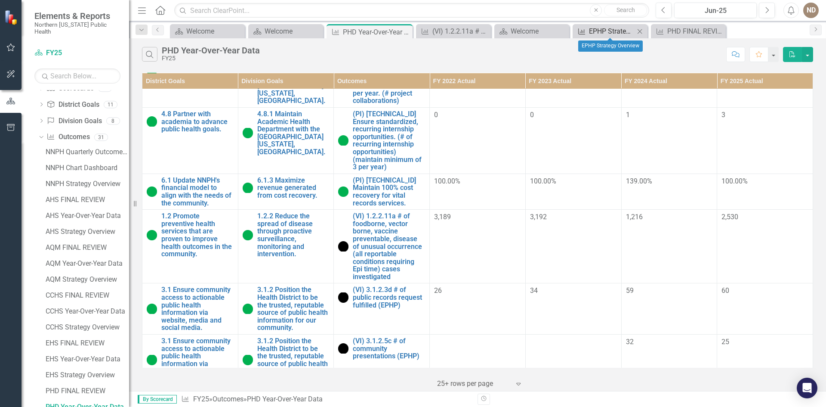
click at [595, 36] on div "EPHP Strategy Overview" at bounding box center [612, 31] width 46 height 11
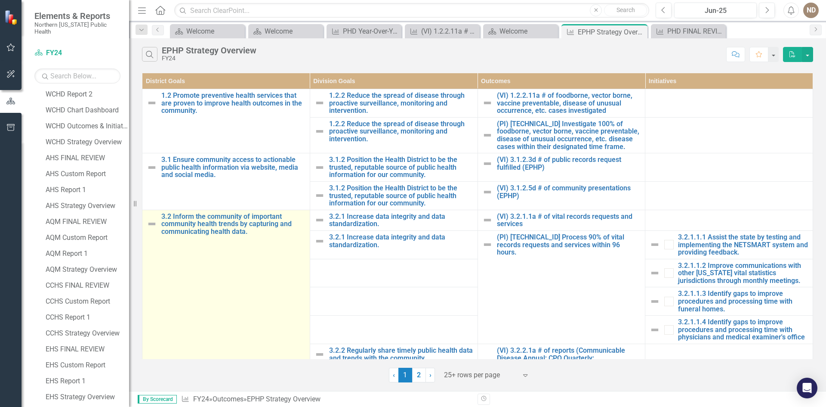
scroll to position [377, 0]
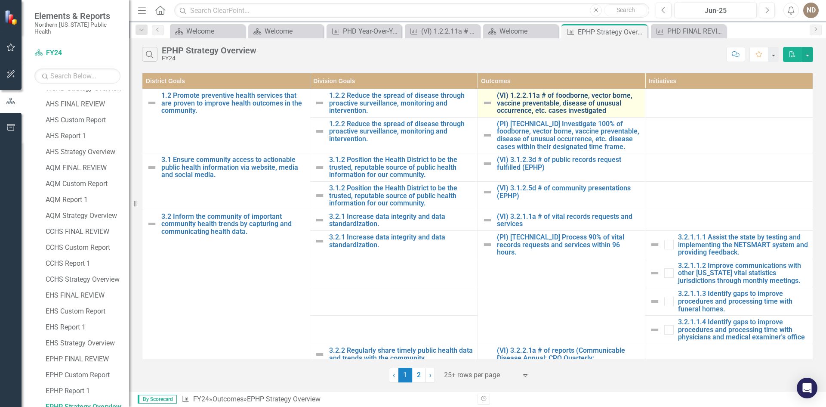
click at [574, 110] on link "(VI) 1.2.2.11a # of foodborne, vector borne, vaccine preventable, disease of un…" at bounding box center [569, 103] width 144 height 23
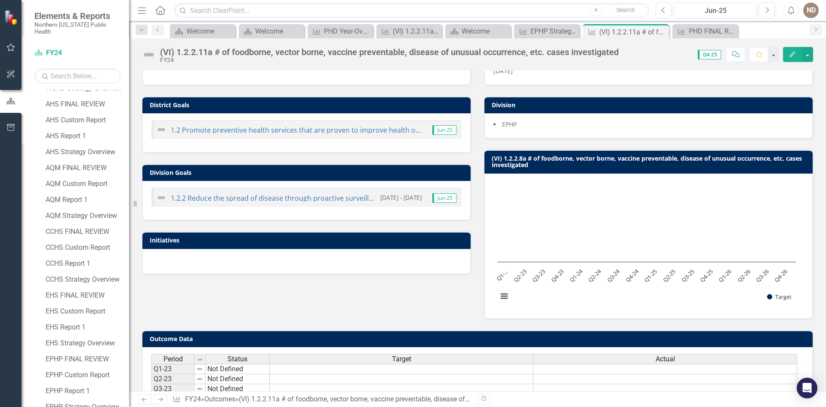
scroll to position [88, 0]
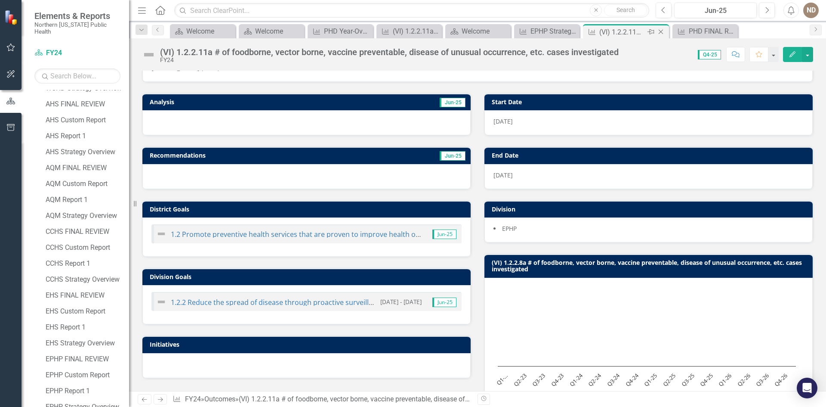
click at [660, 32] on icon "Close" at bounding box center [661, 31] width 9 height 7
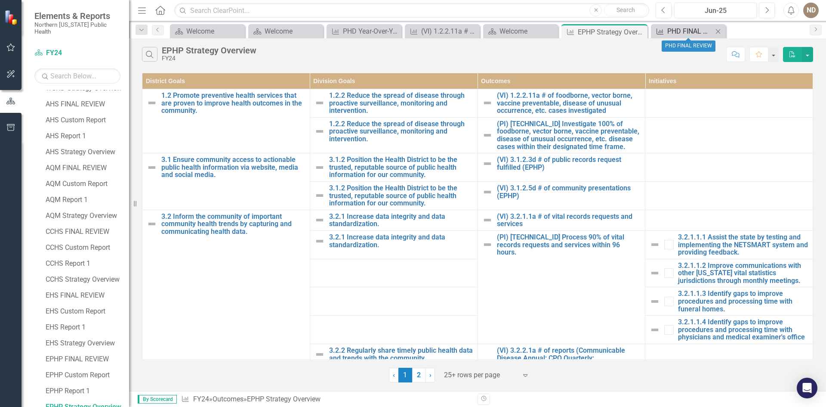
click at [670, 28] on div "PHD FINAL REVIEW" at bounding box center [690, 31] width 46 height 11
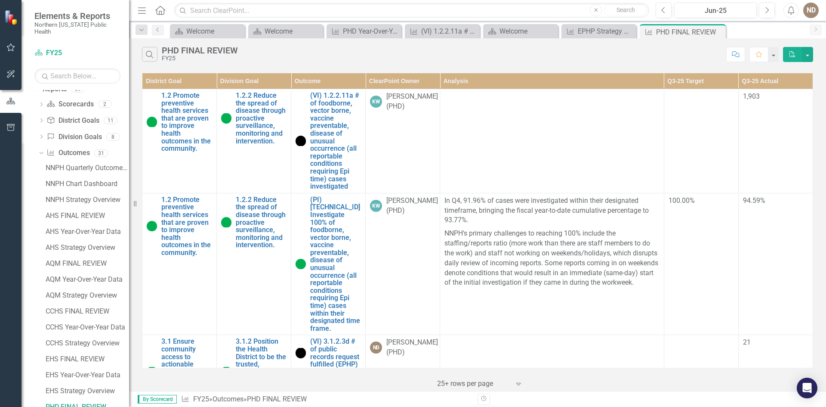
scroll to position [43, 0]
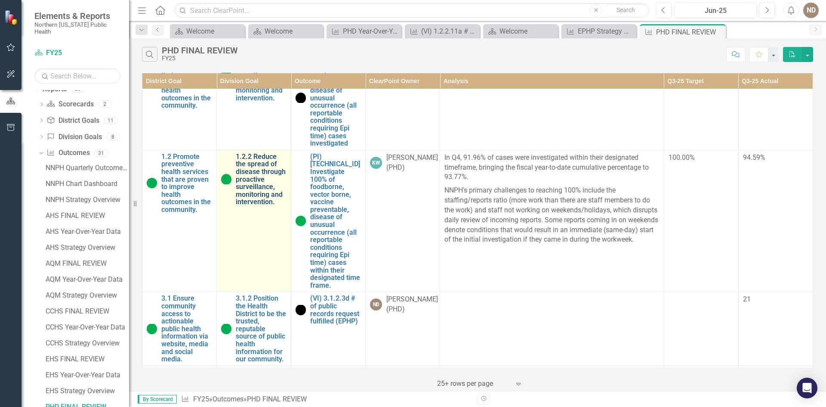
click at [263, 183] on link "1.2.2 Reduce the spread of disease through proactive surveillance, monitoring a…" at bounding box center [261, 179] width 51 height 53
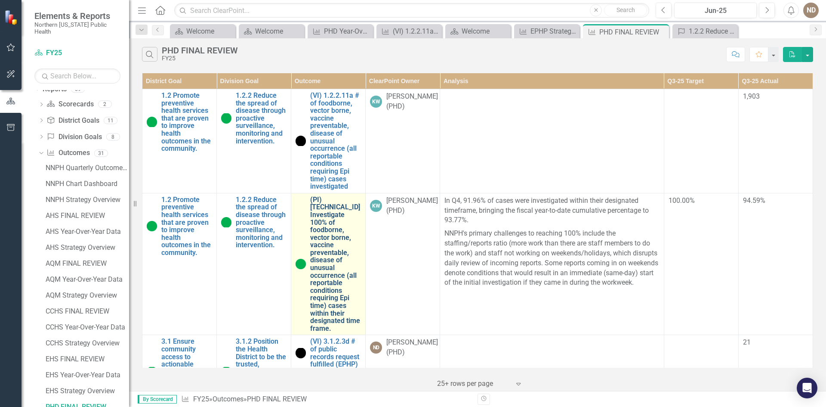
click at [324, 236] on link "(PI) [TECHNICAL_ID] Investigate 100% of foodborne, vector borne, vaccine preven…" at bounding box center [335, 264] width 51 height 136
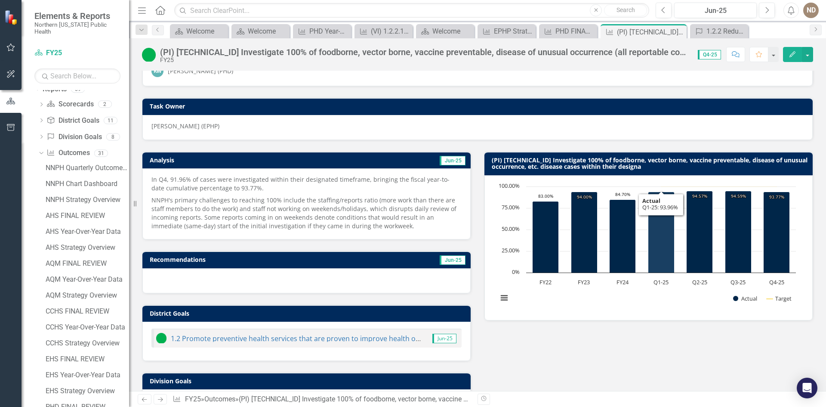
scroll to position [43, 0]
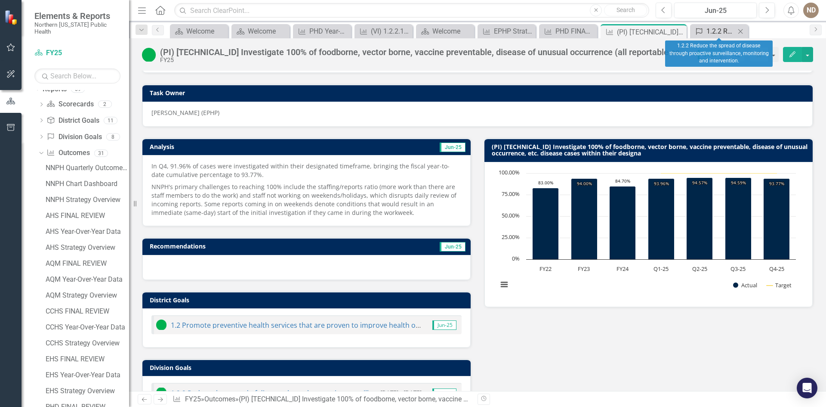
click at [720, 29] on div "1.2.2 Reduce the spread of disease through proactive surveillance, monitoring a…" at bounding box center [720, 31] width 29 height 11
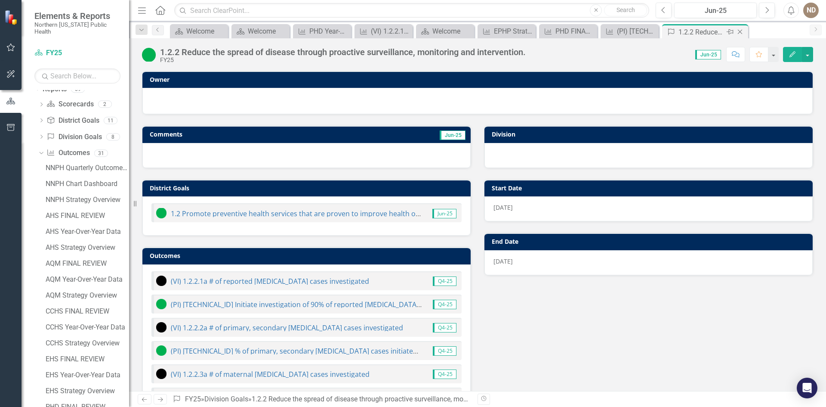
click at [739, 31] on icon "Close" at bounding box center [740, 31] width 9 height 7
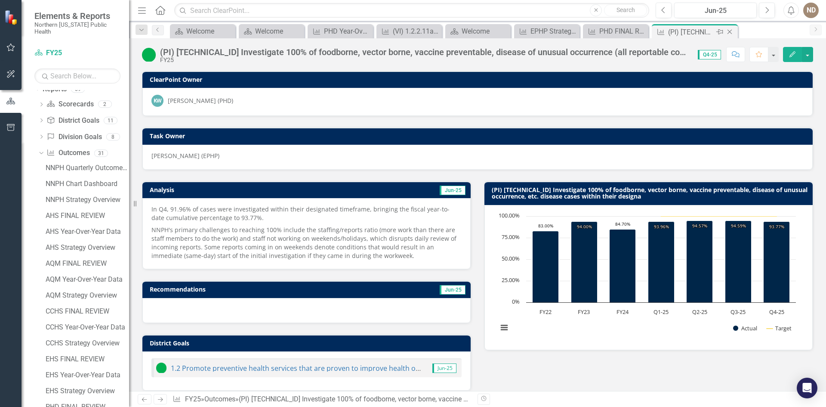
click at [731, 32] on icon "Close" at bounding box center [729, 31] width 9 height 7
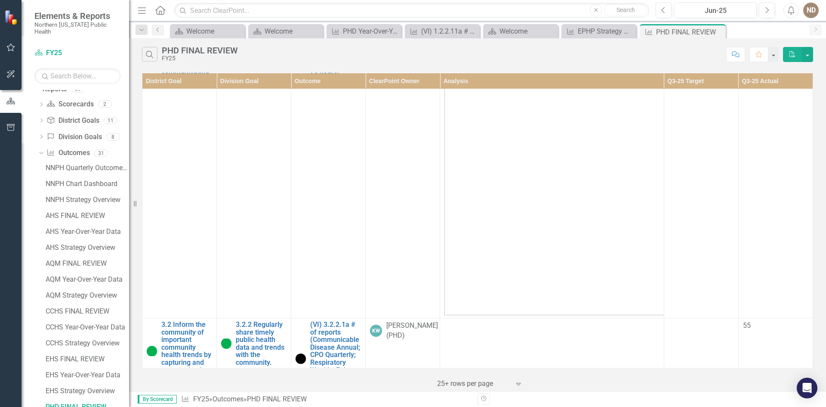
scroll to position [559, 0]
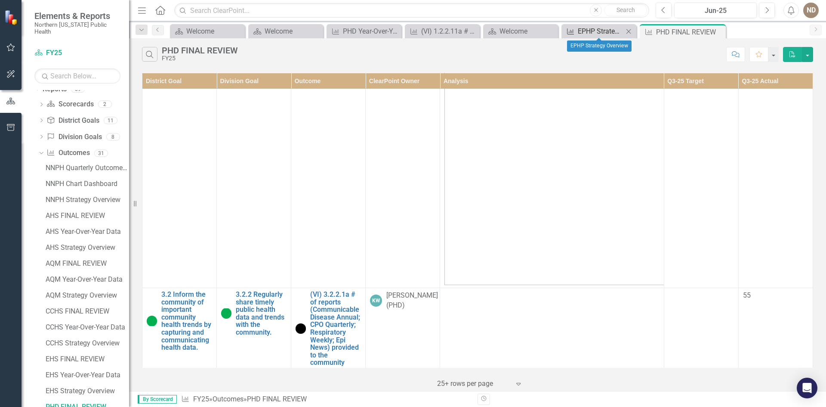
click at [610, 30] on div "EPHP Strategy Overview" at bounding box center [601, 31] width 46 height 11
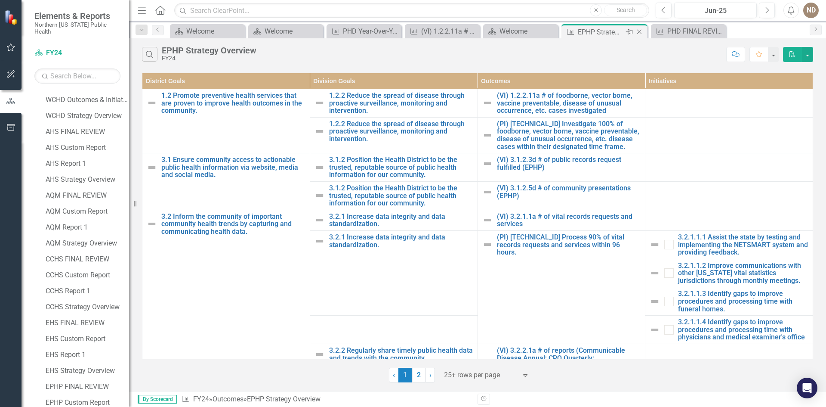
scroll to position [377, 0]
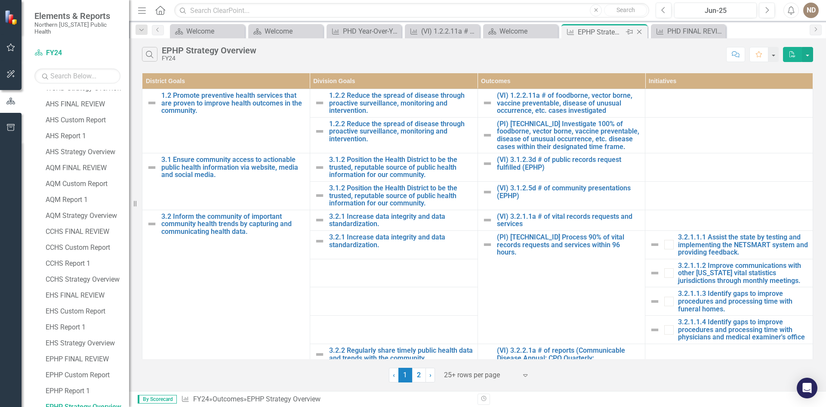
click at [639, 31] on icon "Close" at bounding box center [639, 31] width 9 height 7
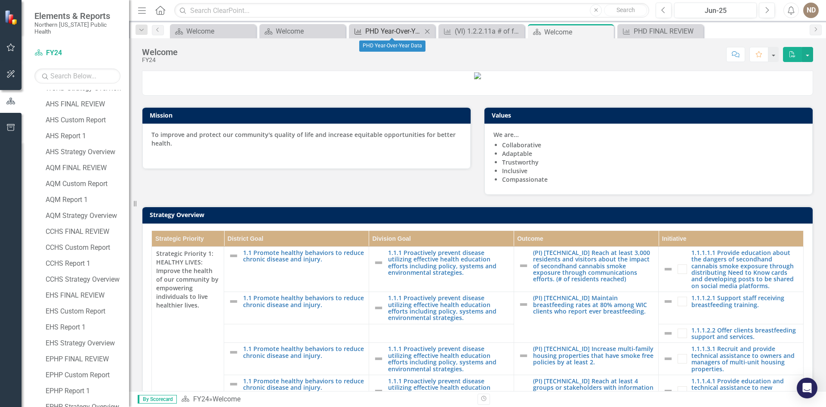
scroll to position [364, 0]
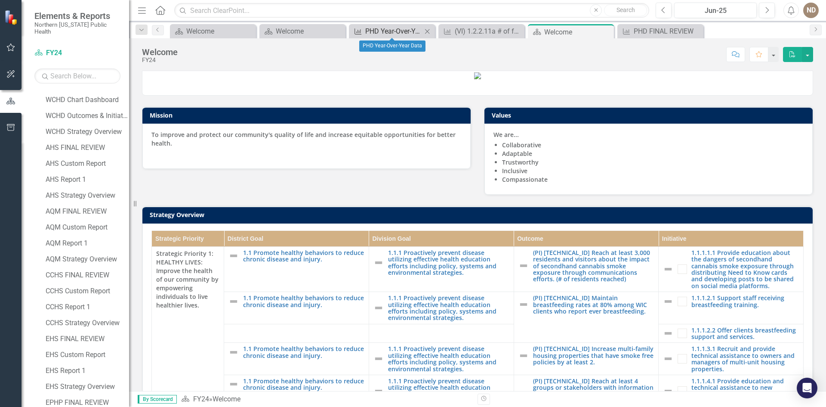
click at [386, 28] on div "PHD Year-Over-Year Data" at bounding box center [393, 31] width 57 height 11
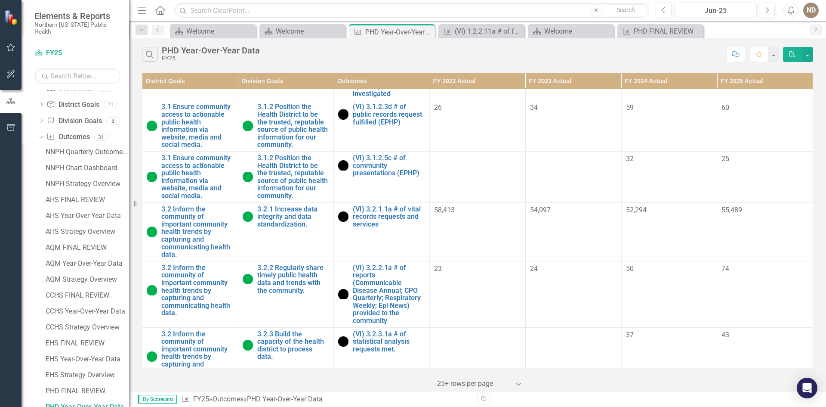
scroll to position [731, 0]
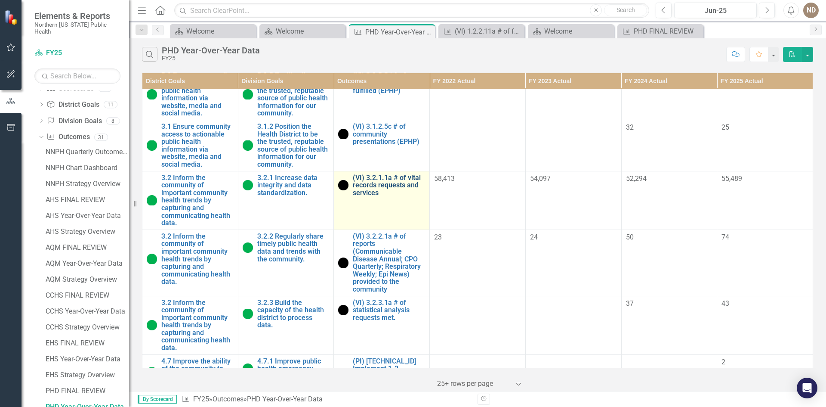
click at [378, 174] on link "(VI) 3.2.1.1a # of vital records requests and services" at bounding box center [389, 185] width 72 height 23
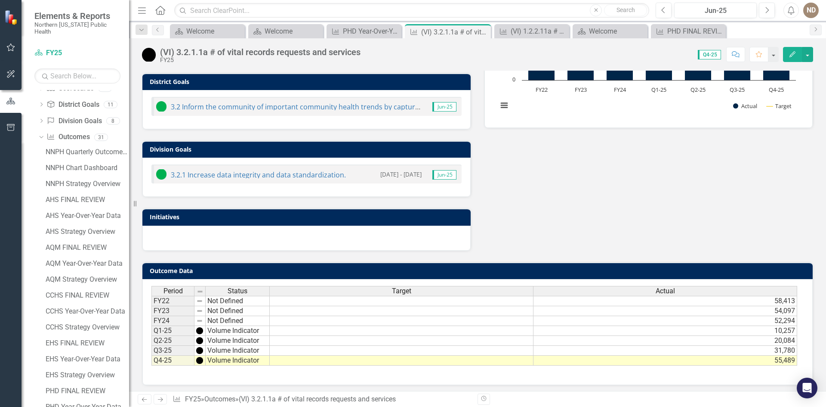
scroll to position [86, 0]
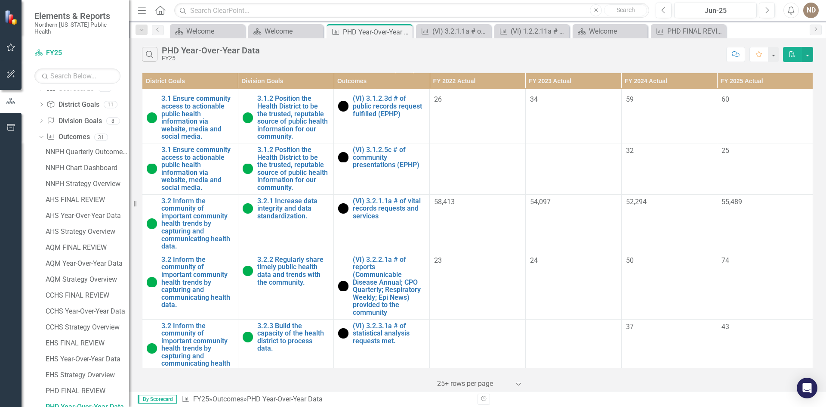
scroll to position [731, 0]
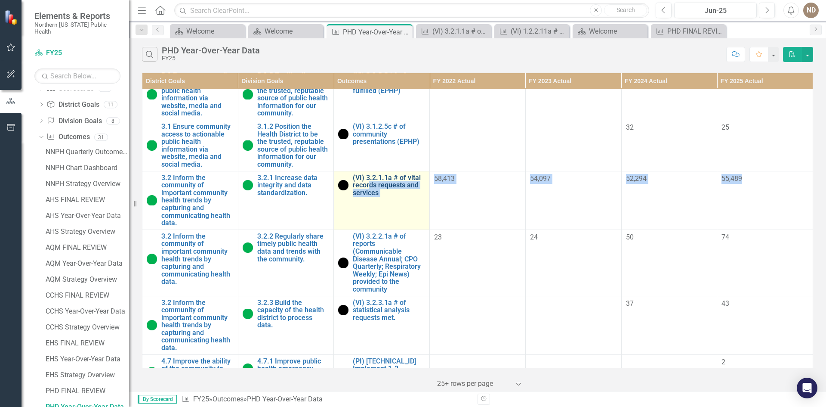
drag, startPoint x: 762, startPoint y: 163, endPoint x: 366, endPoint y: 164, distance: 395.4
click at [366, 171] on tr "3.2 Inform the community of important community health trends by capturing and …" at bounding box center [477, 200] width 671 height 59
click at [386, 190] on td "(VI) 3.2.1.1a # of vital records requests and services Link Open Element" at bounding box center [382, 200] width 96 height 59
drag, startPoint x: 404, startPoint y: 174, endPoint x: 350, endPoint y: 155, distance: 56.6
click at [350, 171] on td "(VI) 3.2.1.1a # of vital records requests and services Link Open Element" at bounding box center [382, 200] width 96 height 59
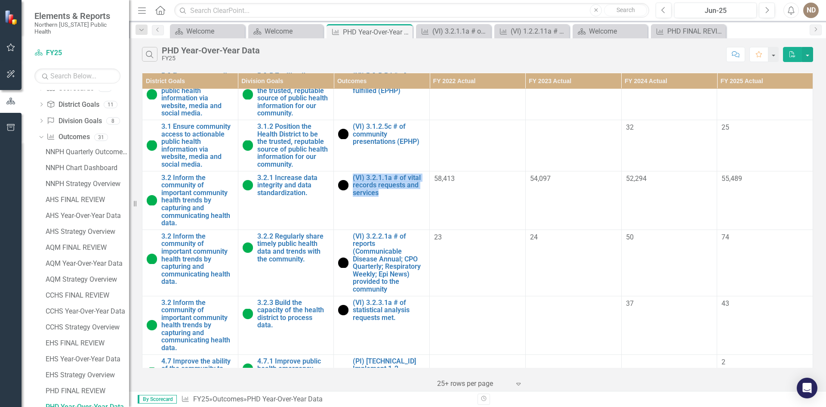
copy link "(VI) 3.2.1.1a # of vital records requests and services"
drag, startPoint x: 749, startPoint y: 153, endPoint x: 717, endPoint y: 156, distance: 32.4
click at [722, 174] on div "55,489" at bounding box center [765, 179] width 87 height 10
copy span "55,489"
